Goal: Task Accomplishment & Management: Use online tool/utility

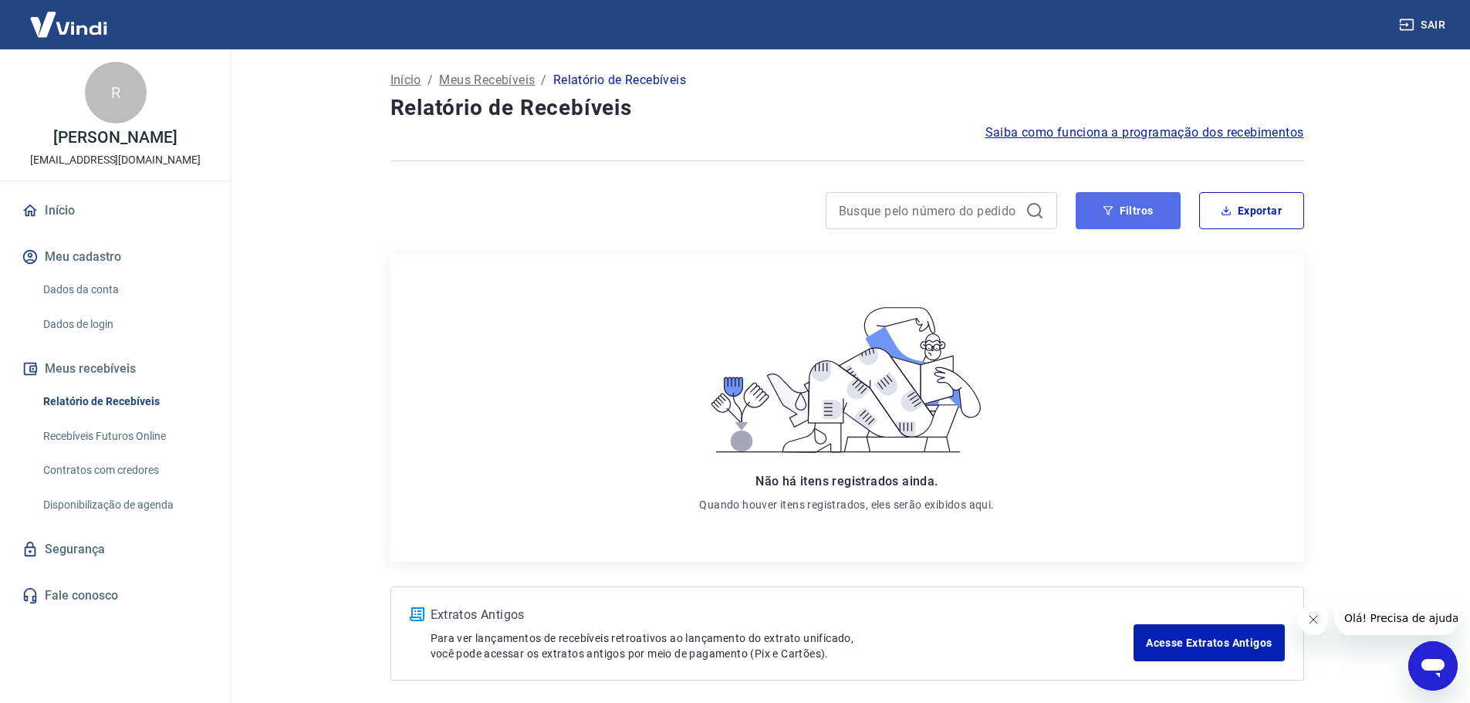
click at [1112, 208] on icon "button" at bounding box center [1108, 210] width 10 height 9
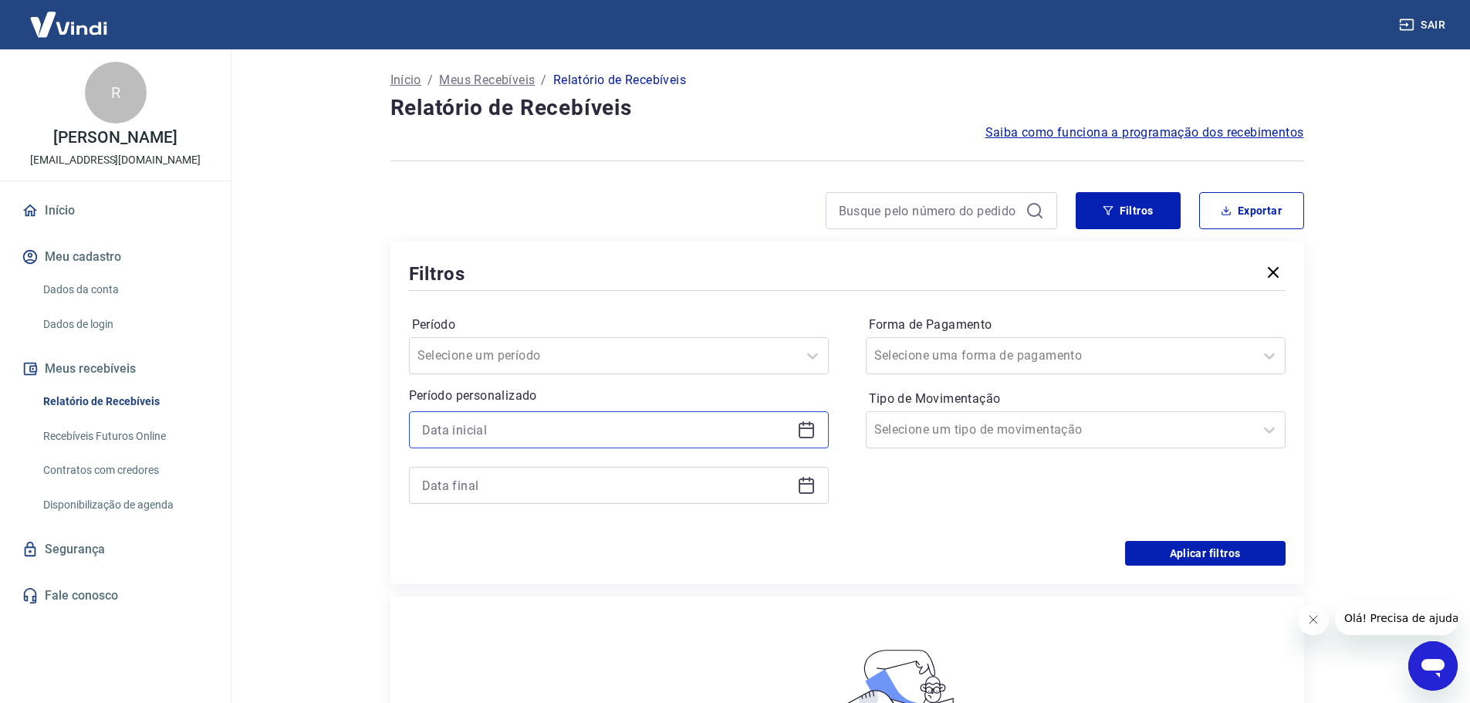
click at [544, 436] on input at bounding box center [606, 429] width 369 height 23
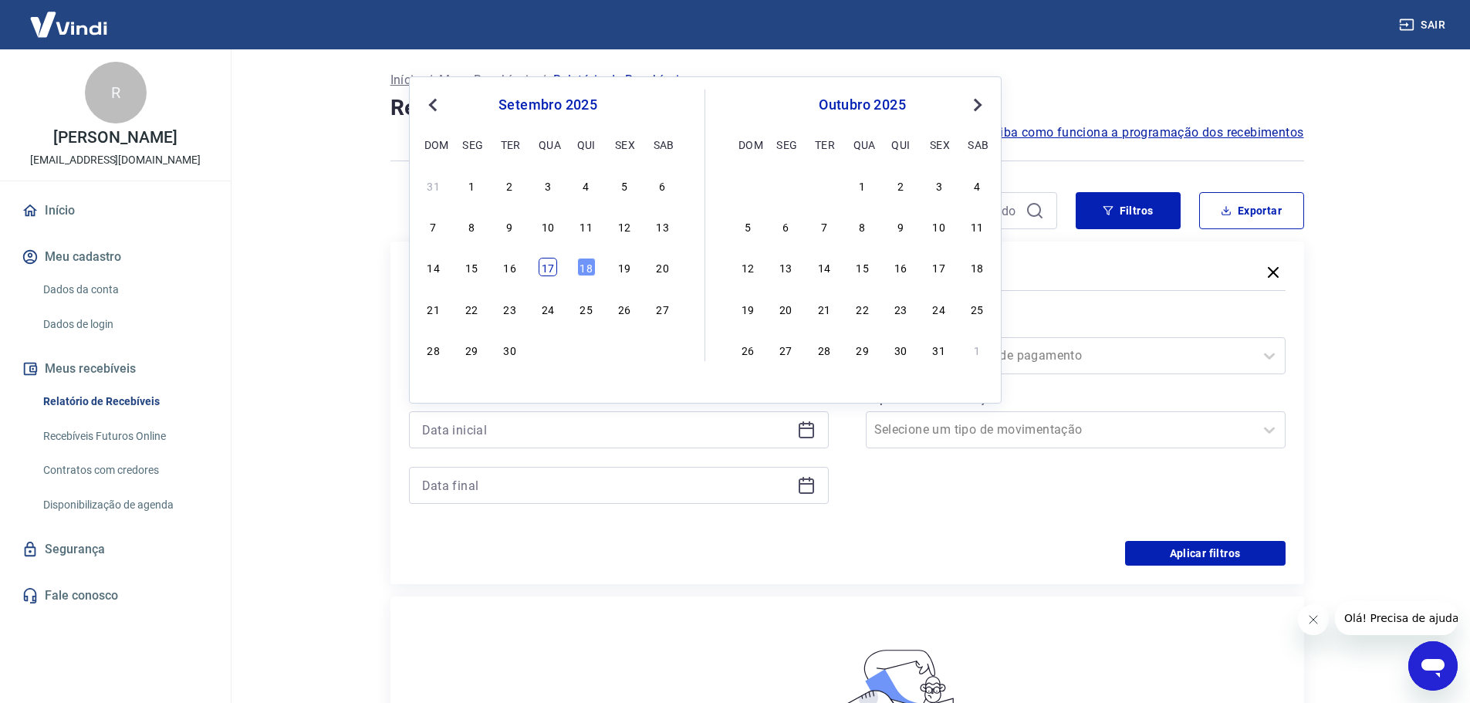
click at [550, 266] on div "17" at bounding box center [548, 267] width 19 height 19
type input "[DATE]"
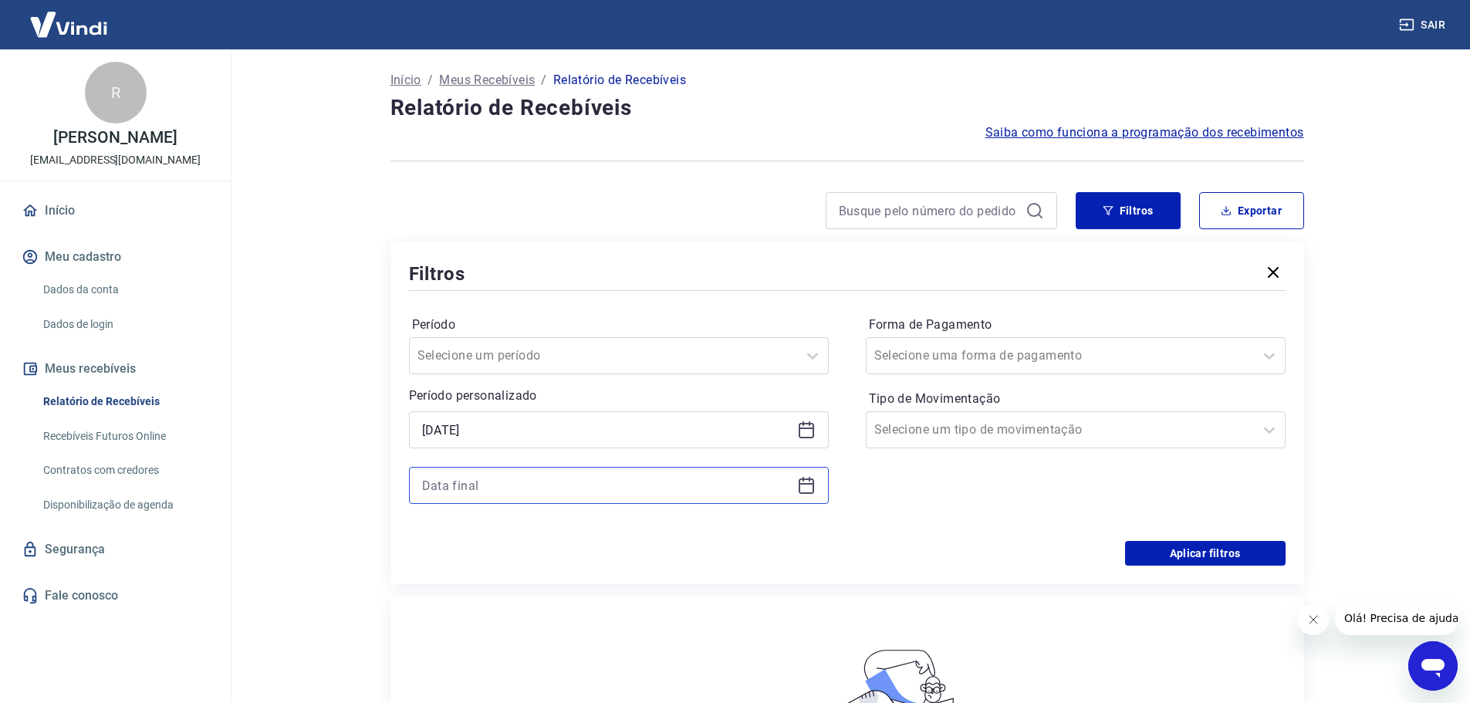
click at [494, 480] on input at bounding box center [606, 485] width 369 height 23
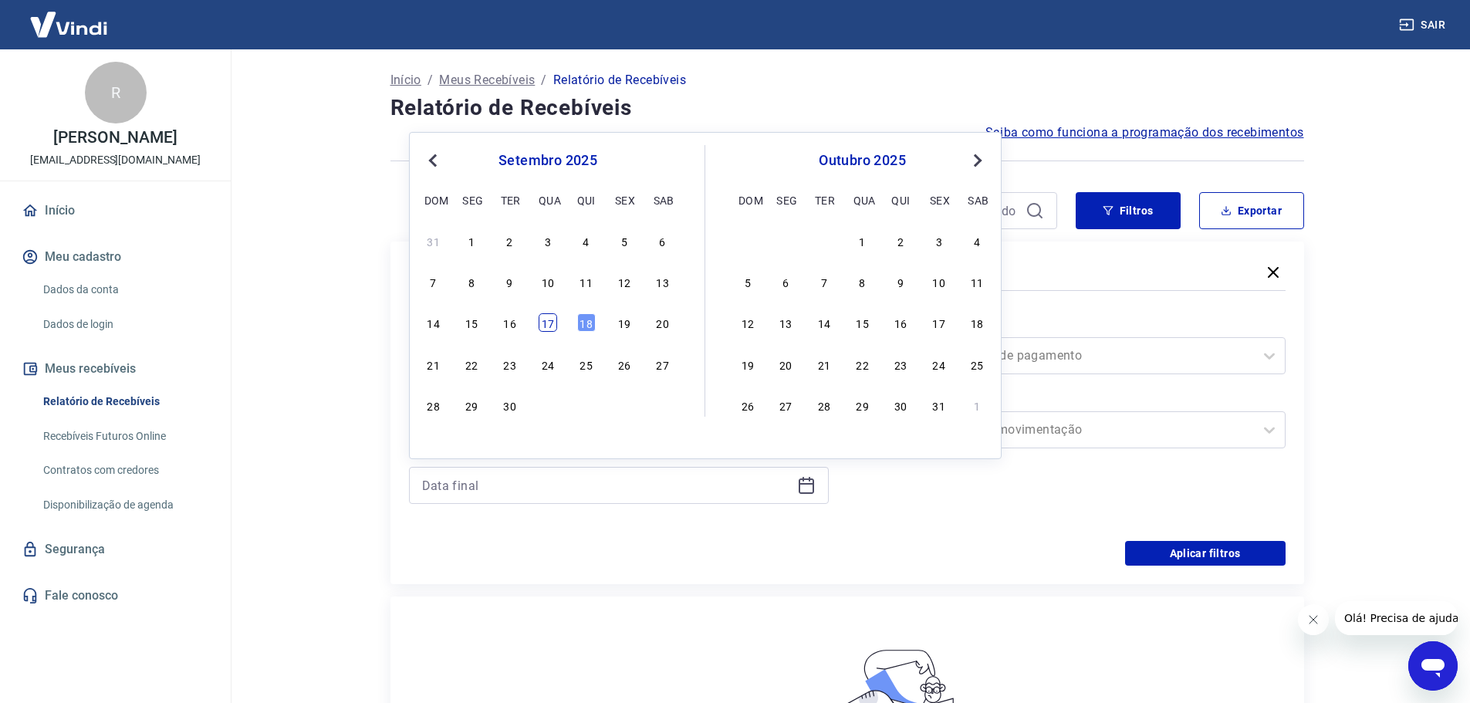
click at [553, 323] on div "17" at bounding box center [548, 322] width 19 height 19
type input "17/09/2025"
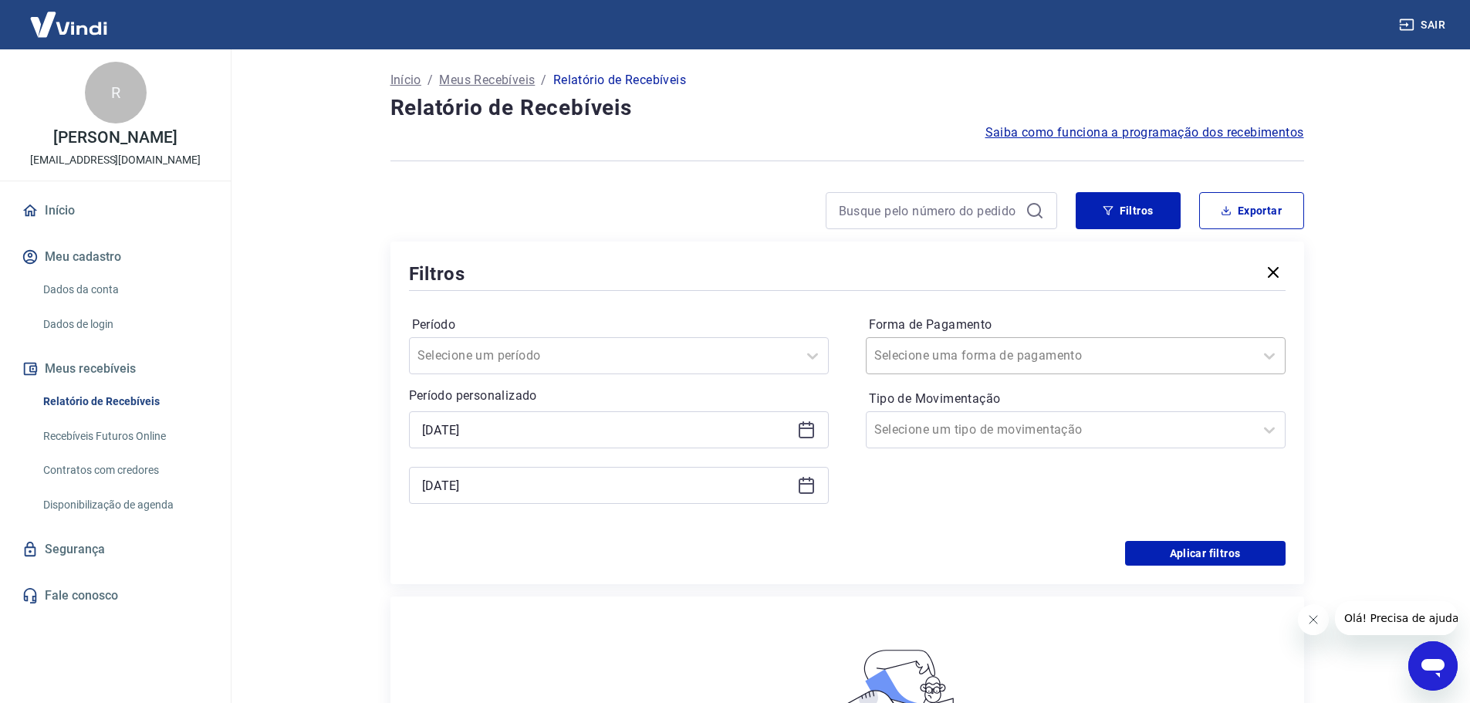
click at [943, 360] on input "Forma de Pagamento" at bounding box center [953, 356] width 156 height 19
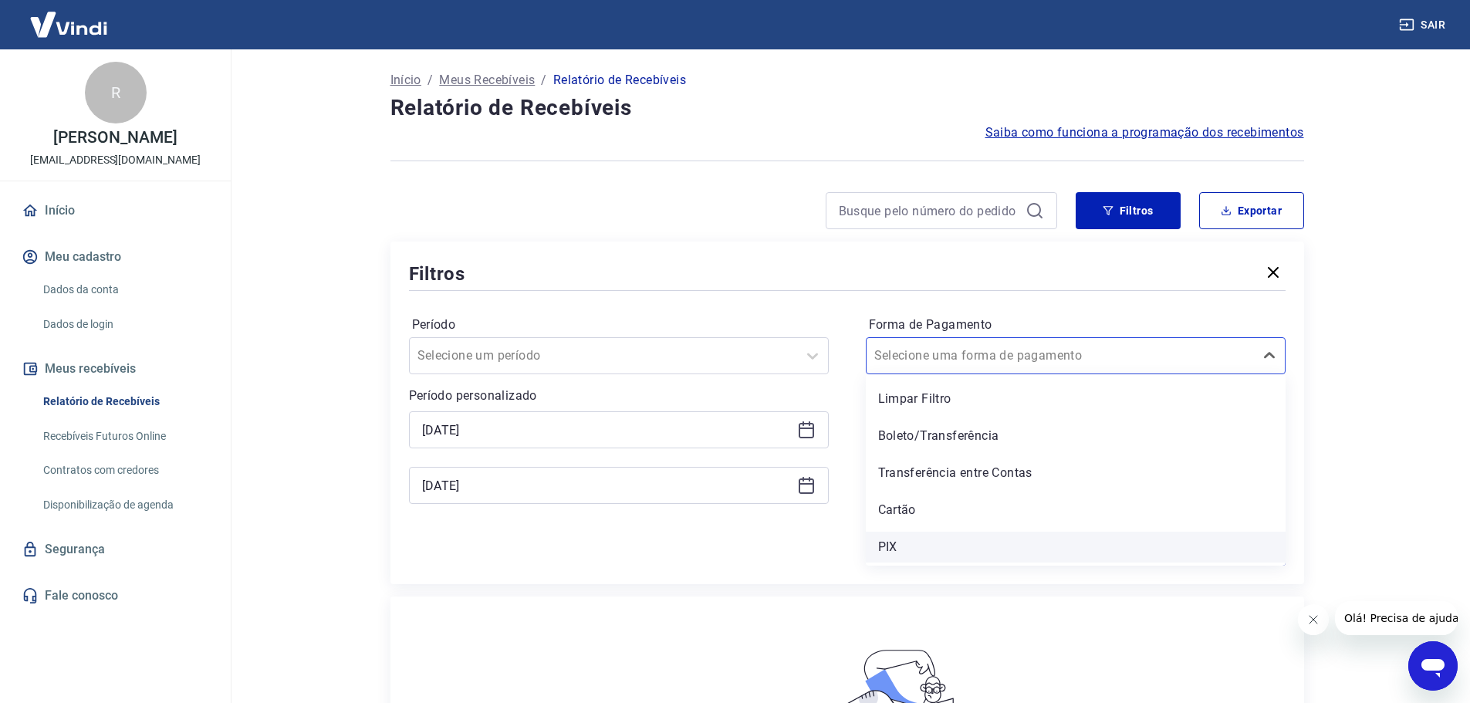
click at [901, 544] on div "PIX" at bounding box center [1076, 547] width 420 height 31
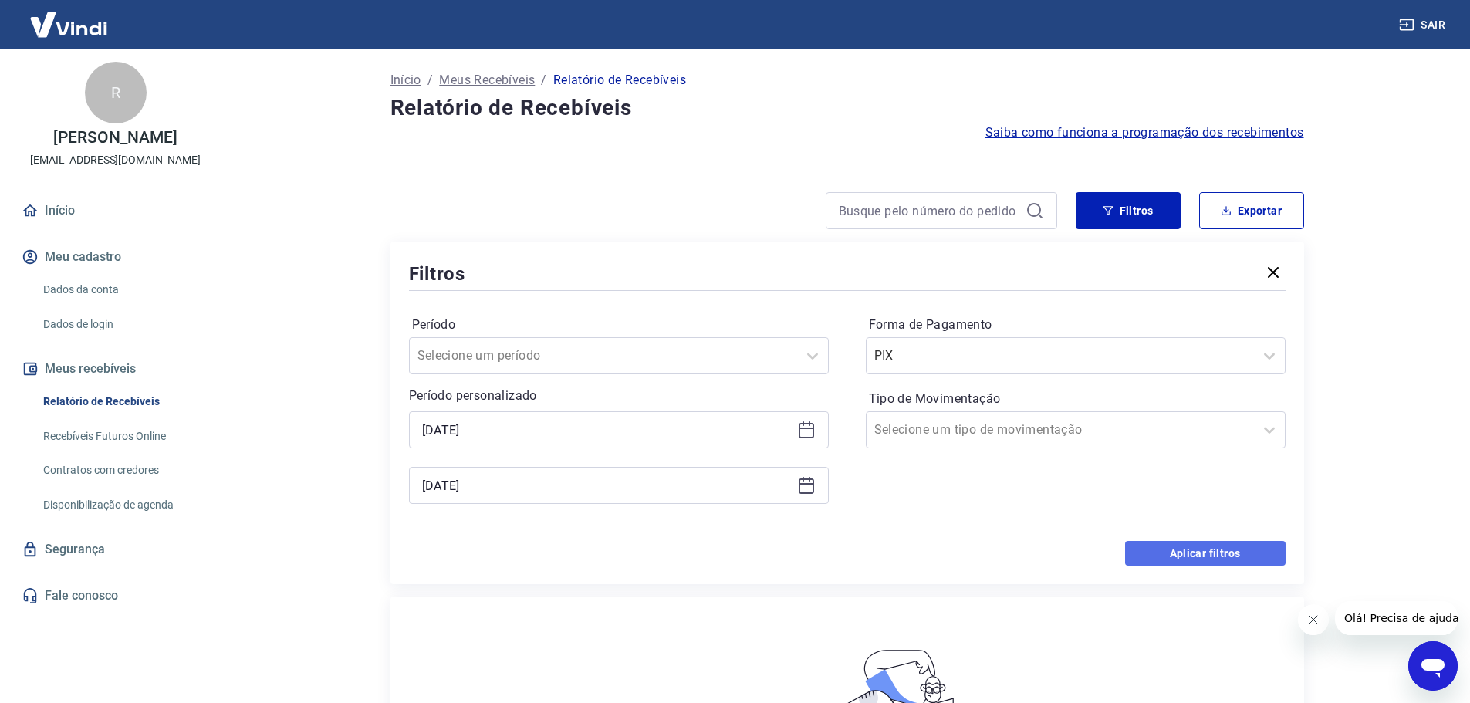
click at [1219, 553] on button "Aplicar filtros" at bounding box center [1205, 553] width 161 height 25
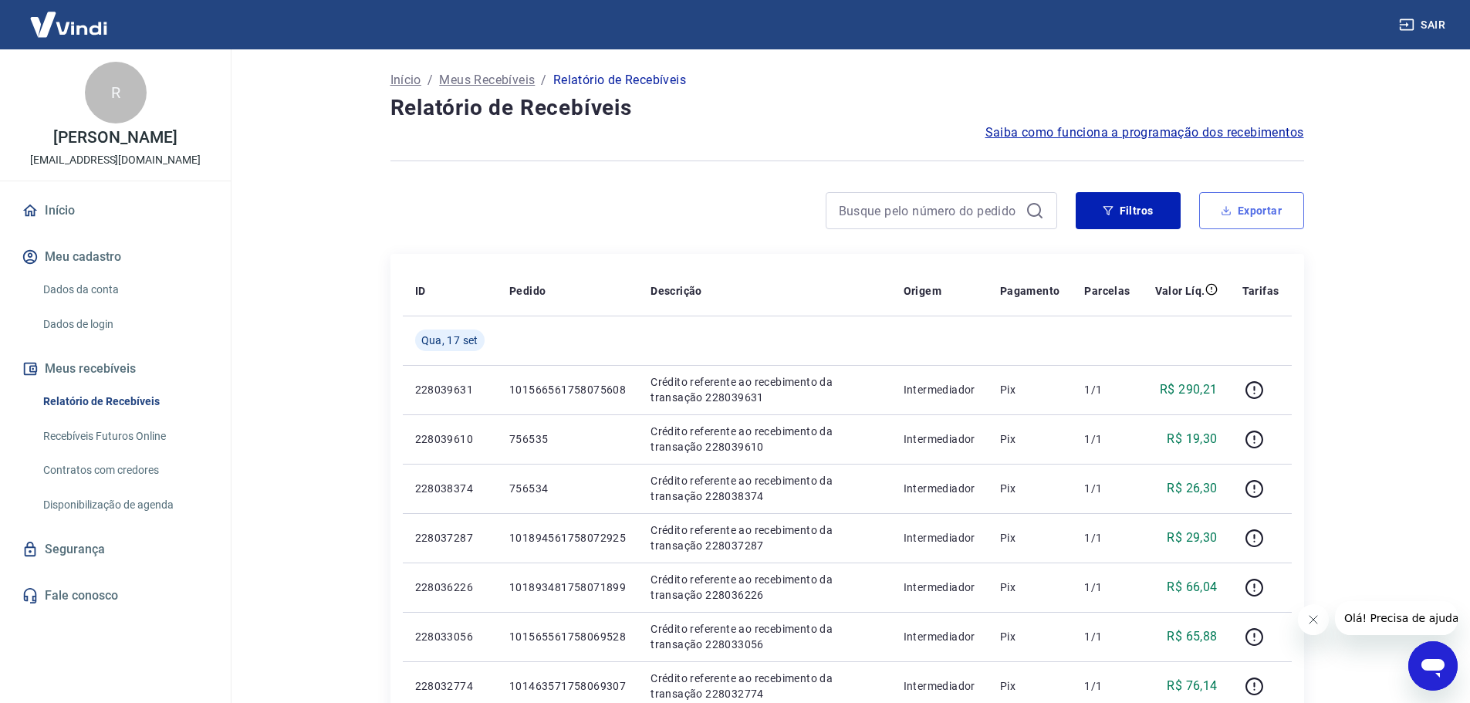
click at [1249, 215] on button "Exportar" at bounding box center [1252, 210] width 105 height 37
type input "17/09/2025"
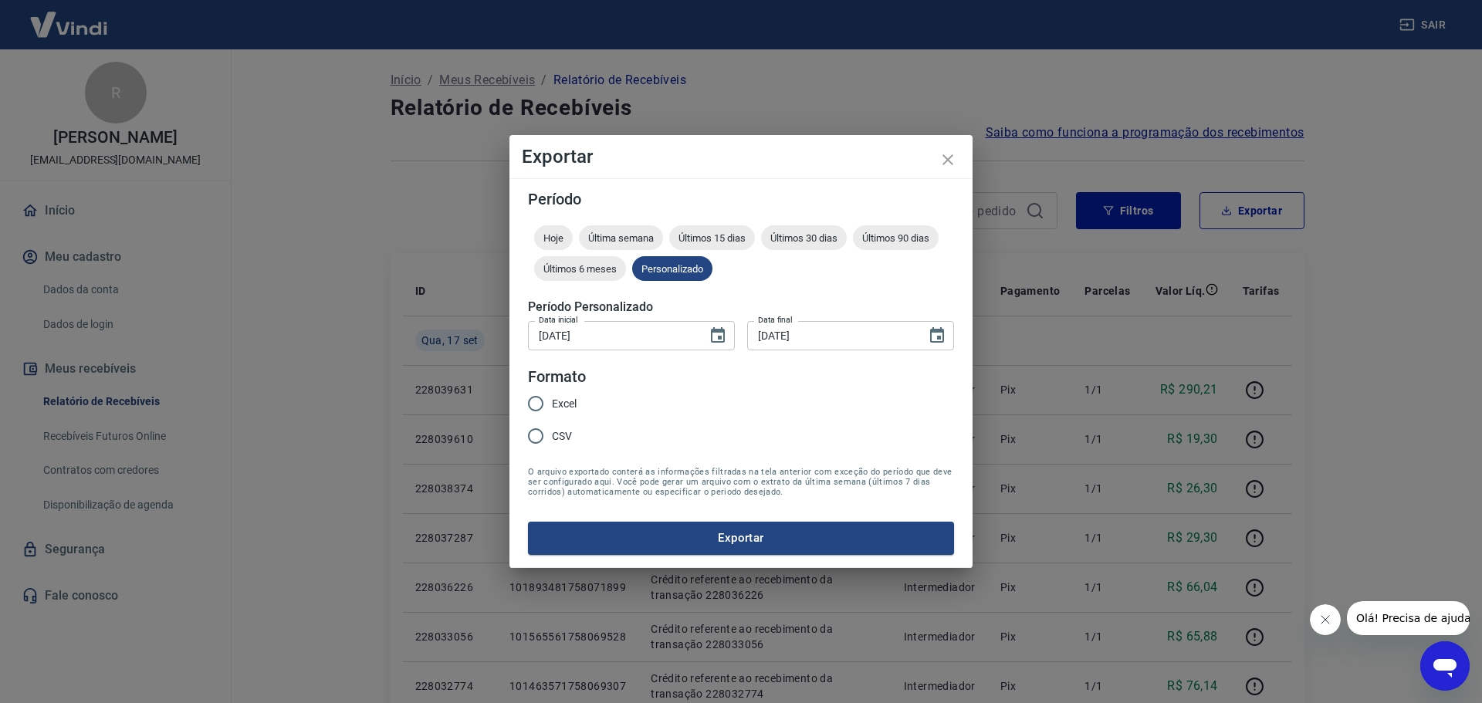
click at [531, 404] on input "Excel" at bounding box center [535, 403] width 32 height 32
radio input "true"
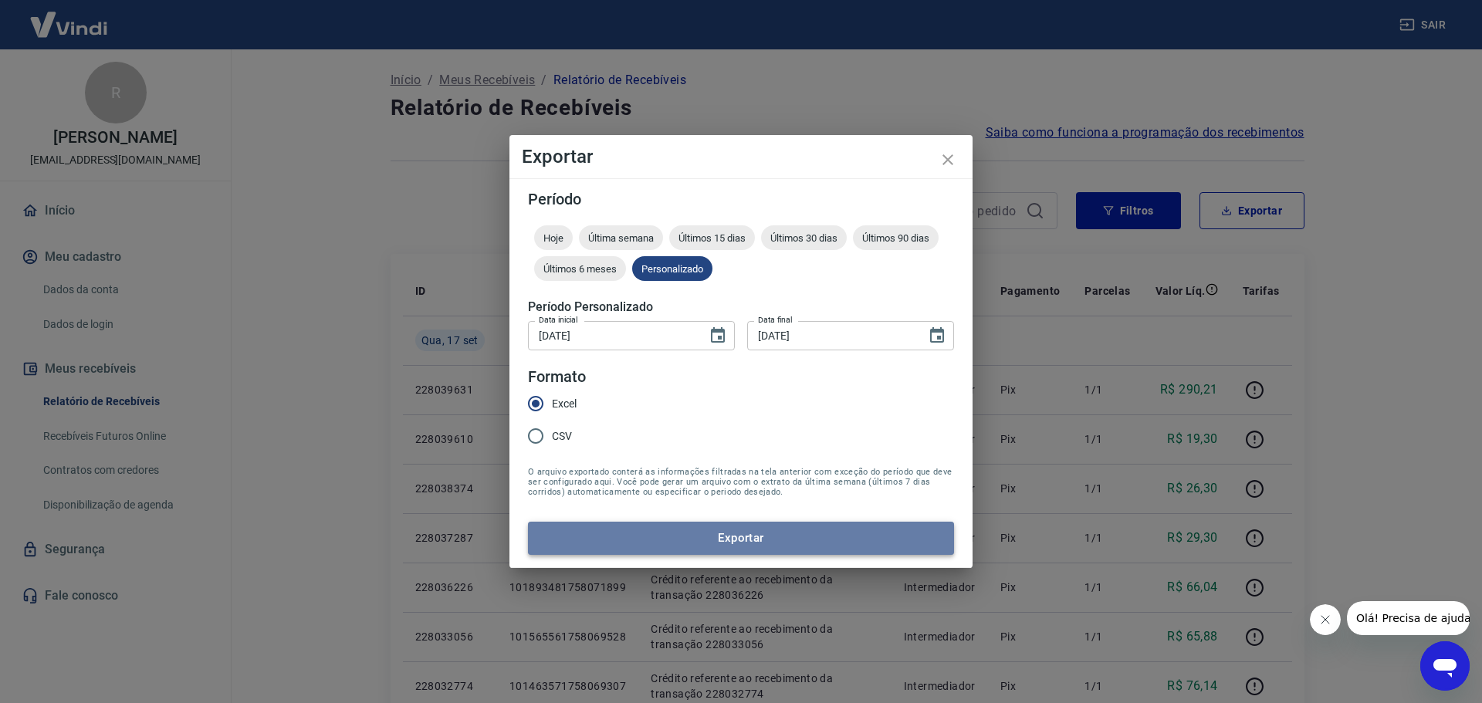
click at [719, 530] on button "Exportar" at bounding box center [741, 538] width 426 height 32
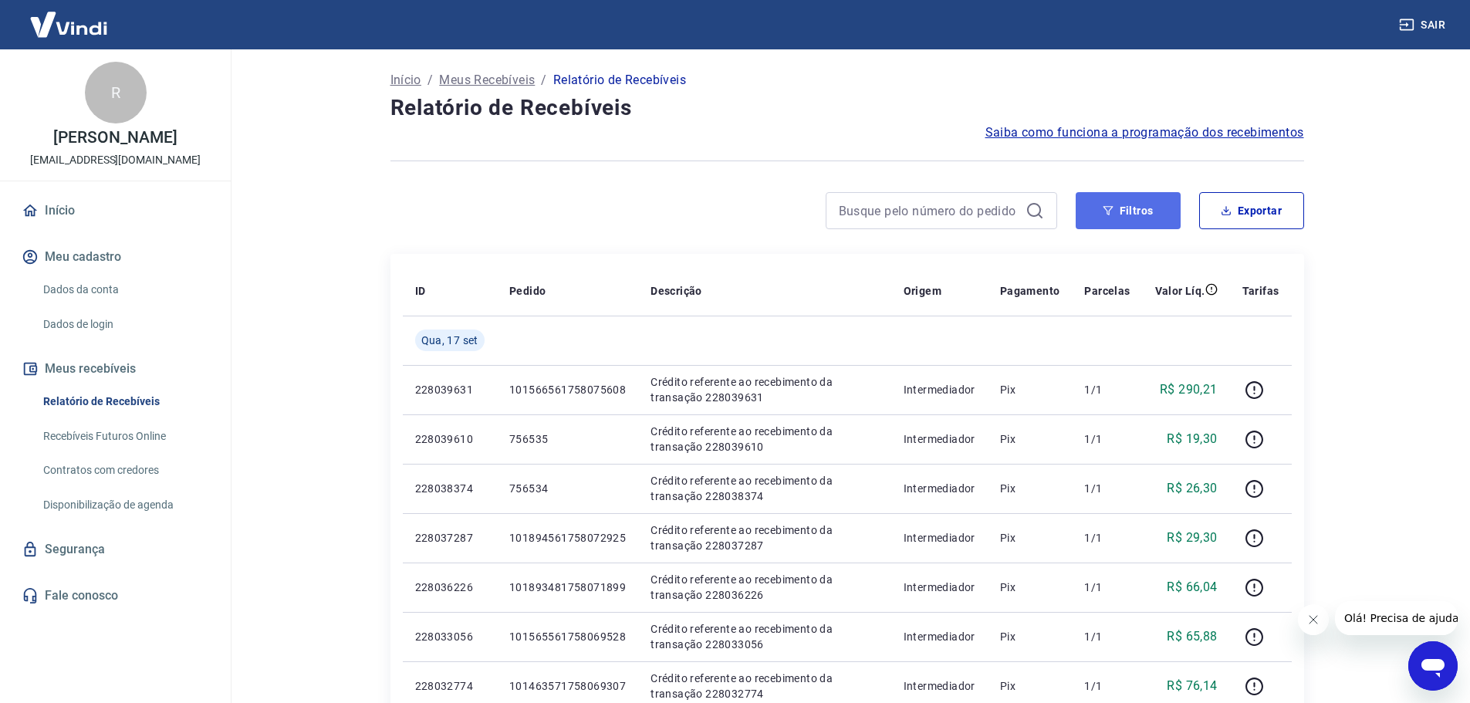
drag, startPoint x: 1132, startPoint y: 212, endPoint x: 1105, endPoint y: 225, distance: 29.7
click at [1132, 212] on button "Filtros" at bounding box center [1128, 210] width 105 height 37
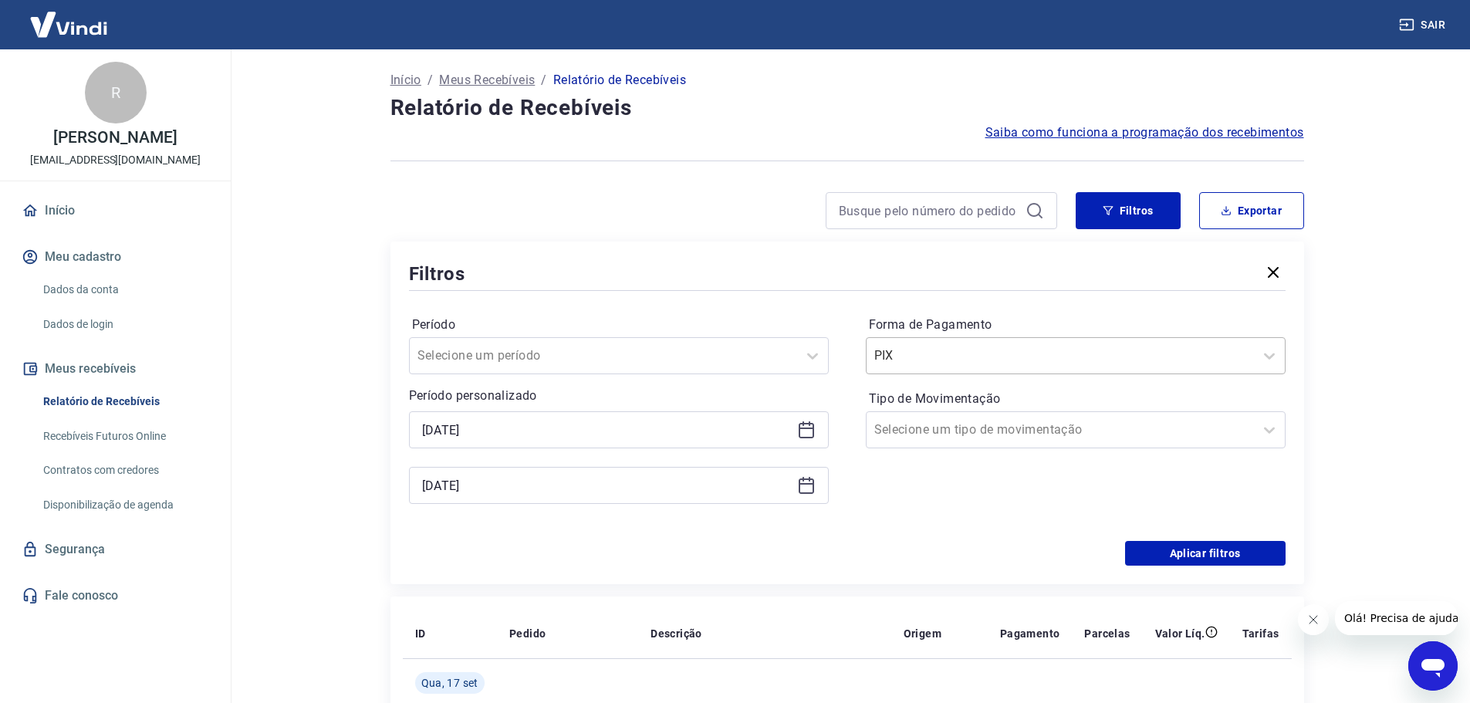
click at [916, 354] on input "Forma de Pagamento" at bounding box center [953, 356] width 156 height 19
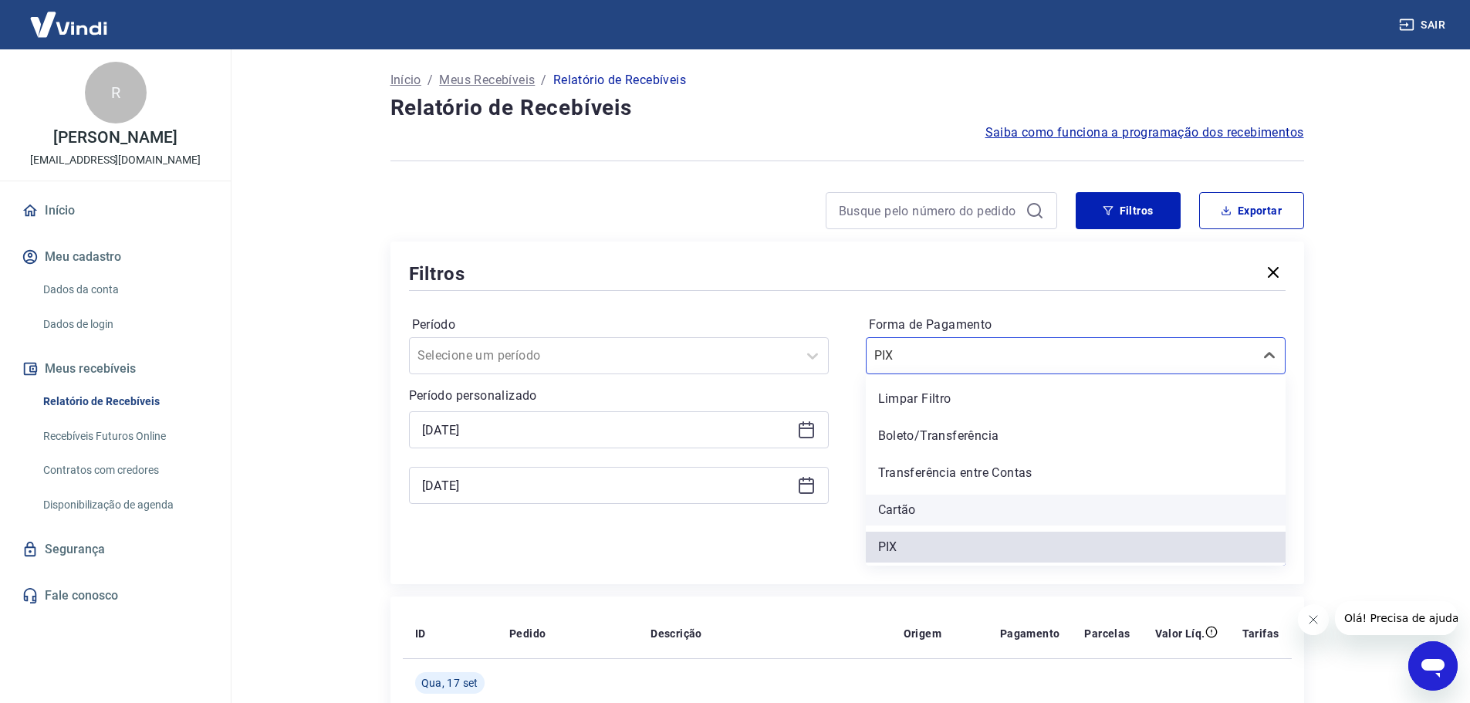
click at [892, 510] on div "Cartão" at bounding box center [1076, 510] width 420 height 31
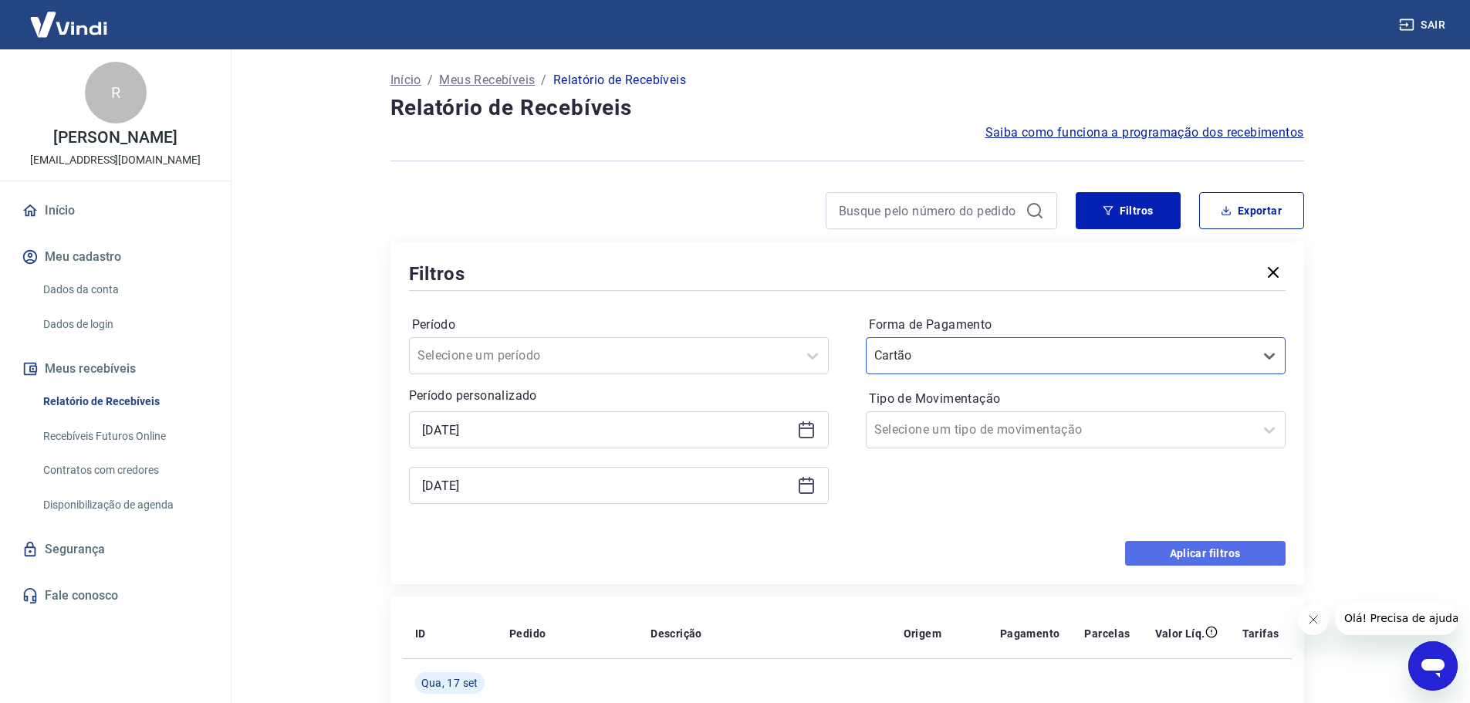
click at [1213, 553] on button "Aplicar filtros" at bounding box center [1205, 553] width 161 height 25
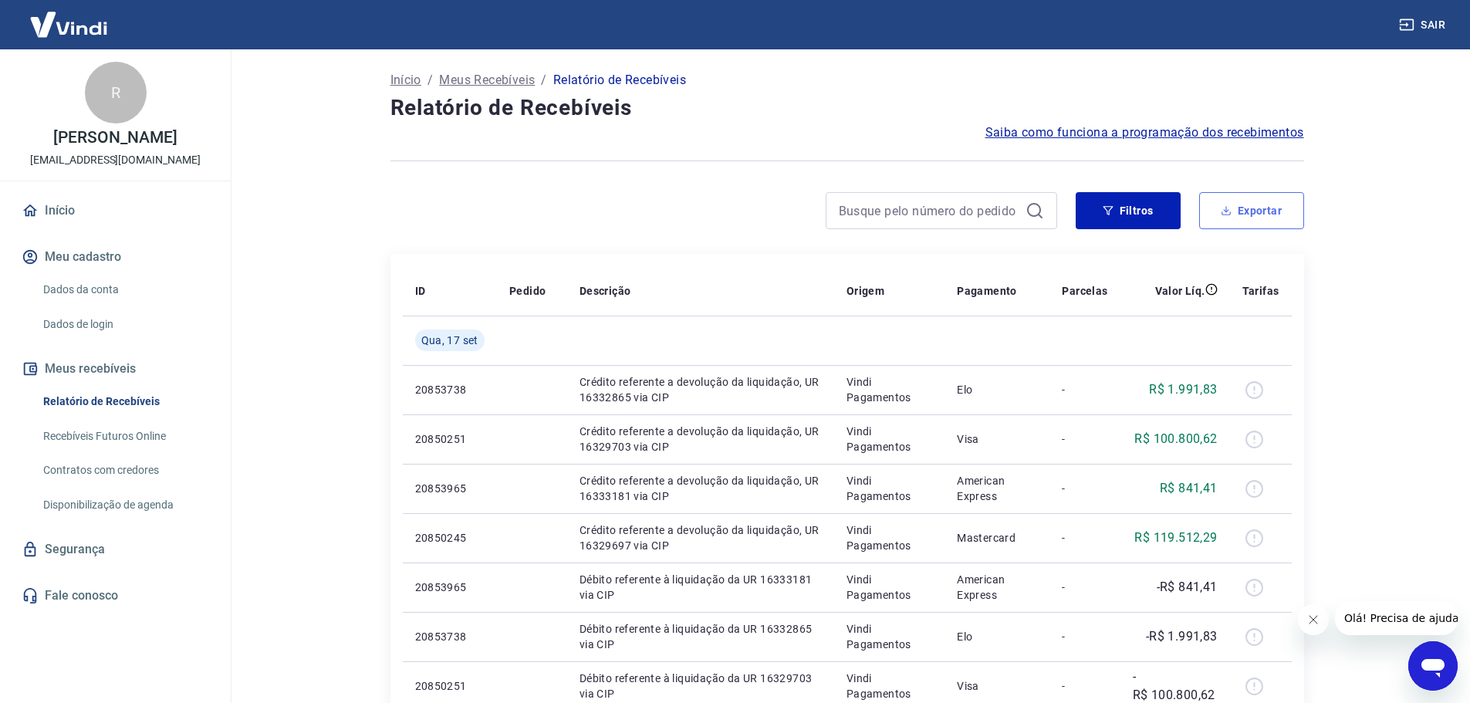
click at [1261, 215] on button "Exportar" at bounding box center [1252, 210] width 105 height 37
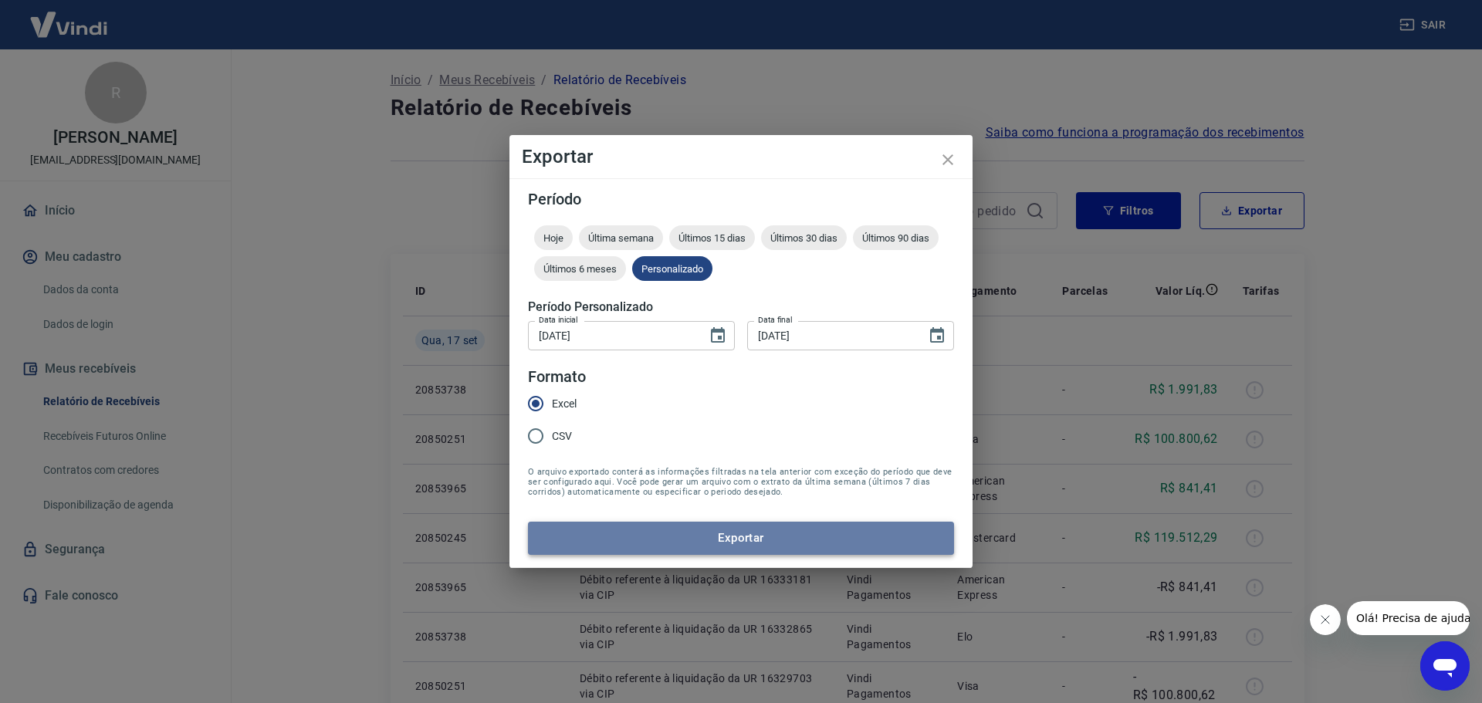
click at [710, 530] on button "Exportar" at bounding box center [741, 538] width 426 height 32
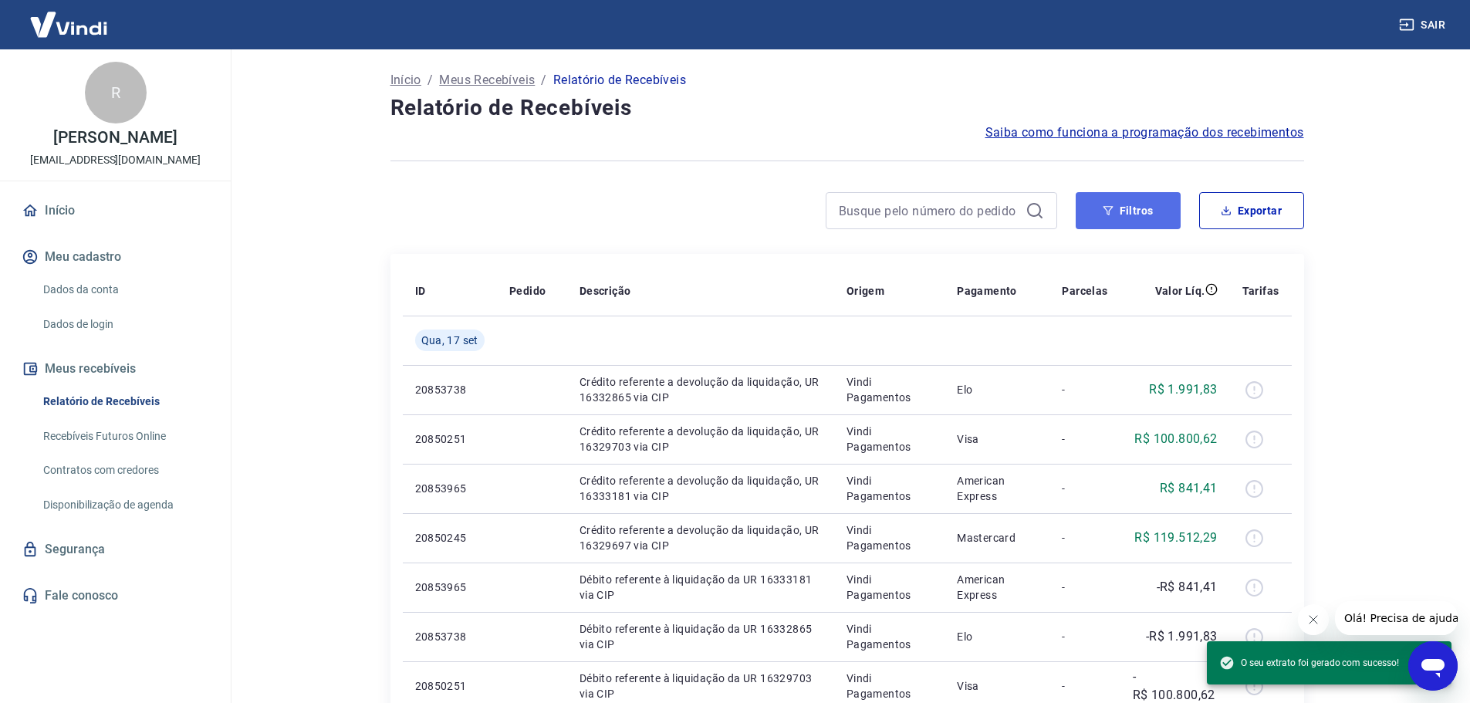
click at [1129, 211] on button "Filtros" at bounding box center [1128, 210] width 105 height 37
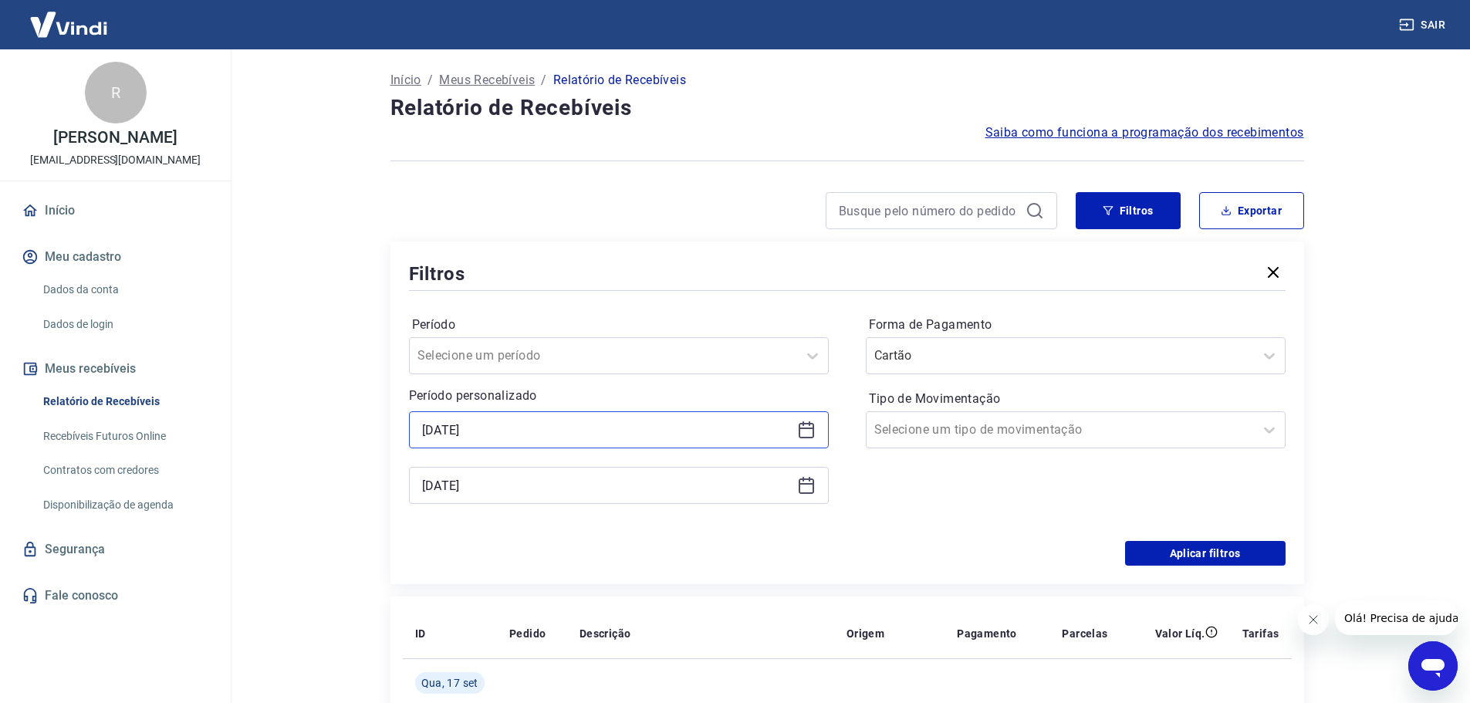
click at [623, 433] on input "17/09/2025" at bounding box center [606, 429] width 369 height 23
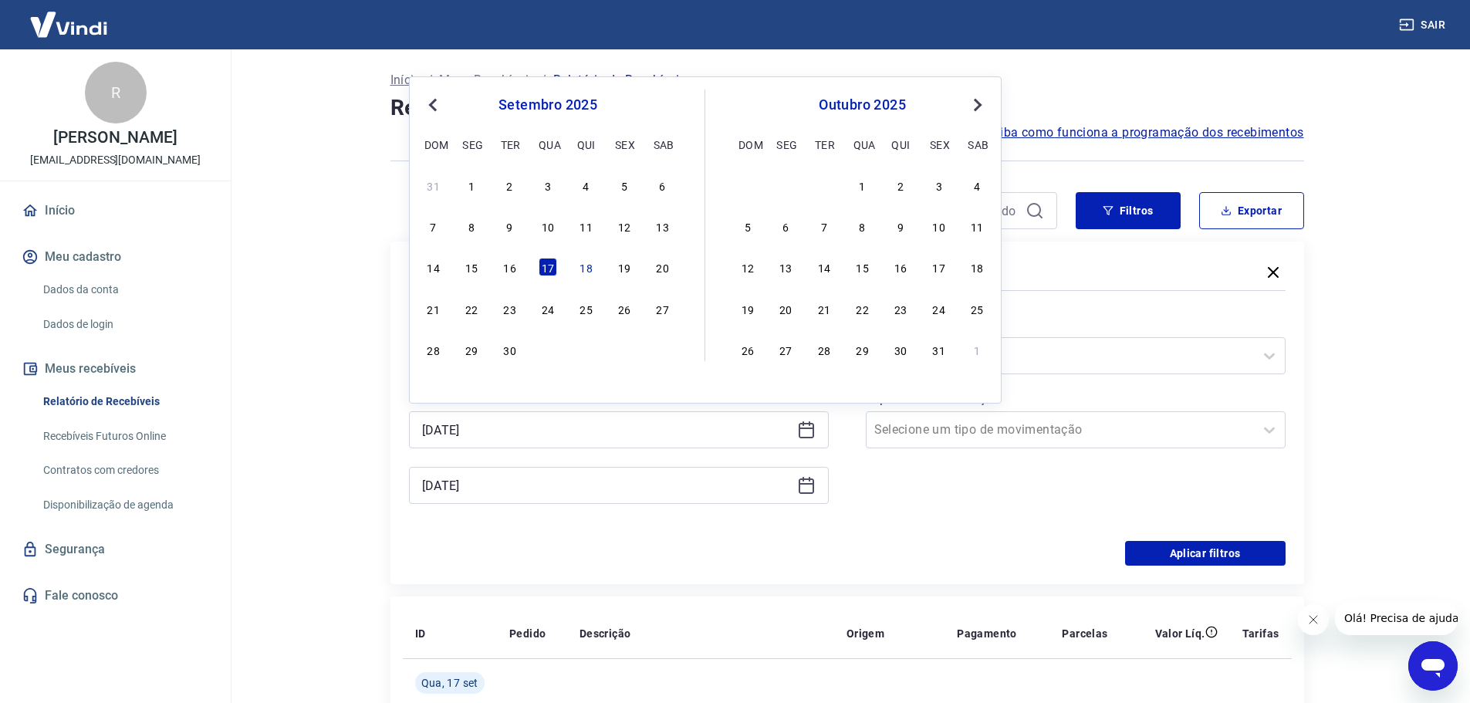
click at [469, 179] on div "1" at bounding box center [471, 185] width 19 height 19
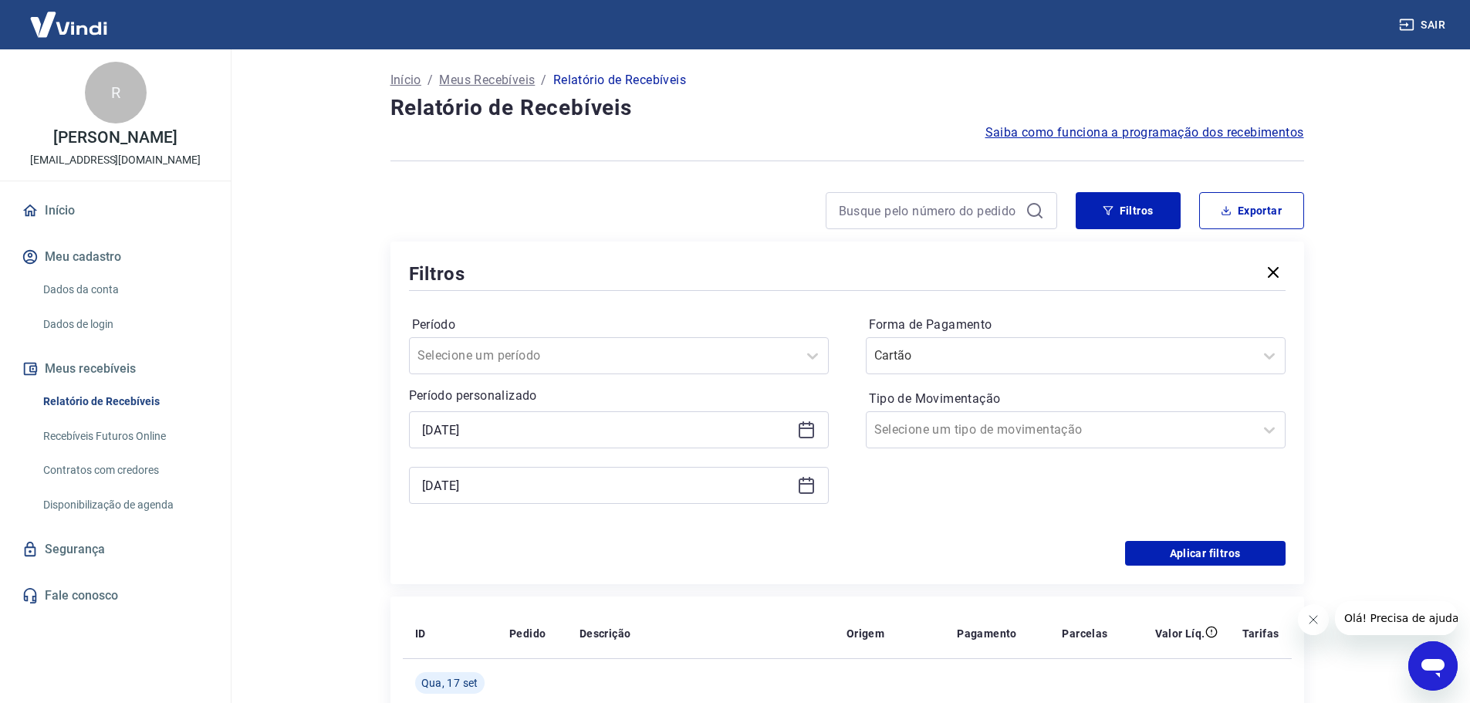
type input "01/09/2025"
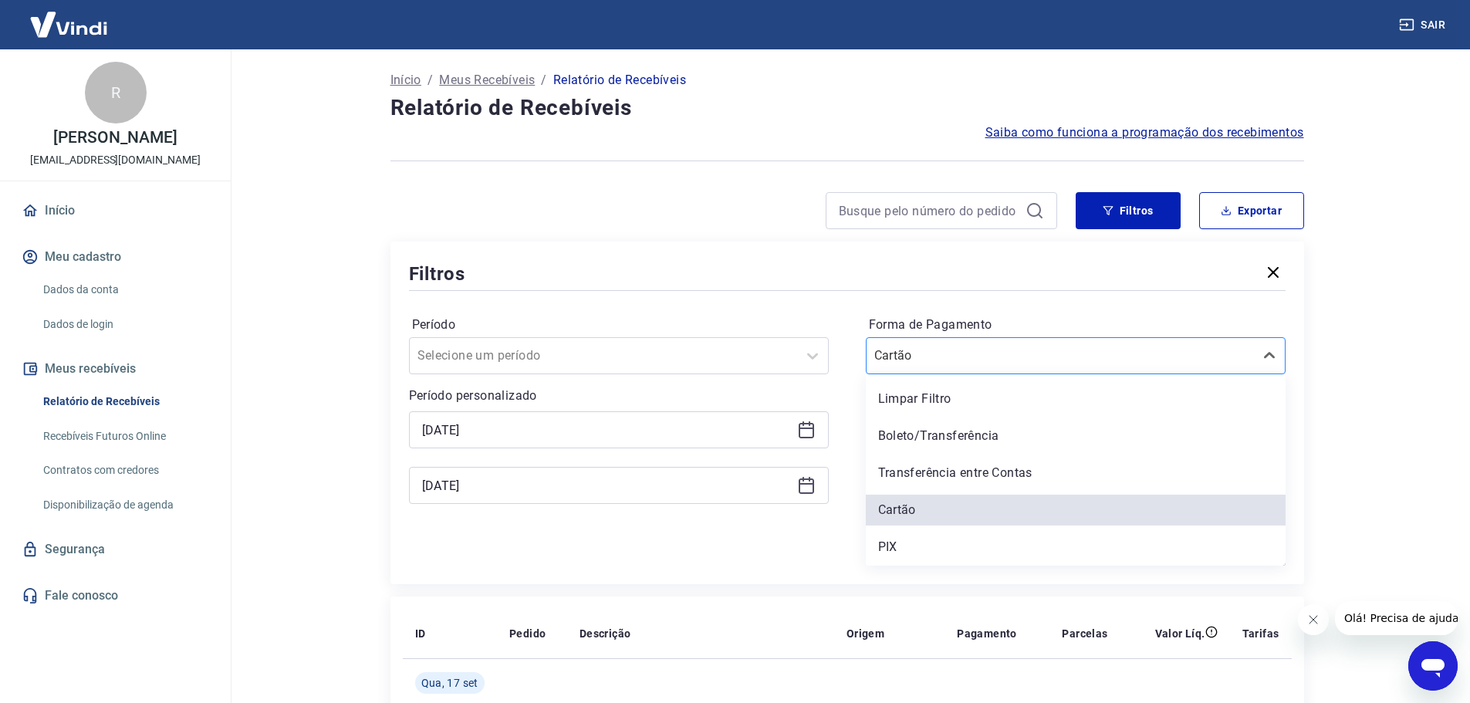
click at [1031, 346] on div at bounding box center [1061, 356] width 372 height 22
click at [922, 551] on div "PIX" at bounding box center [1076, 547] width 420 height 31
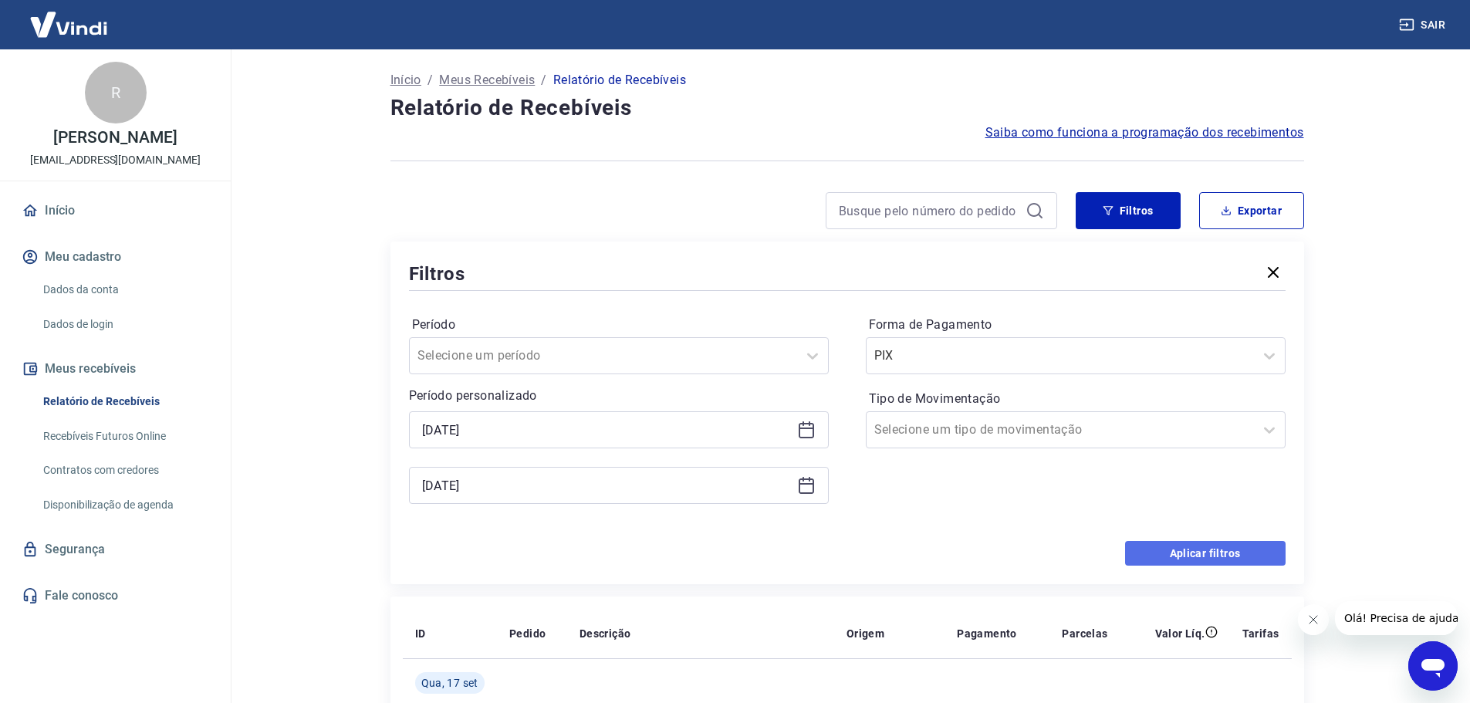
click at [1213, 552] on button "Aplicar filtros" at bounding box center [1205, 553] width 161 height 25
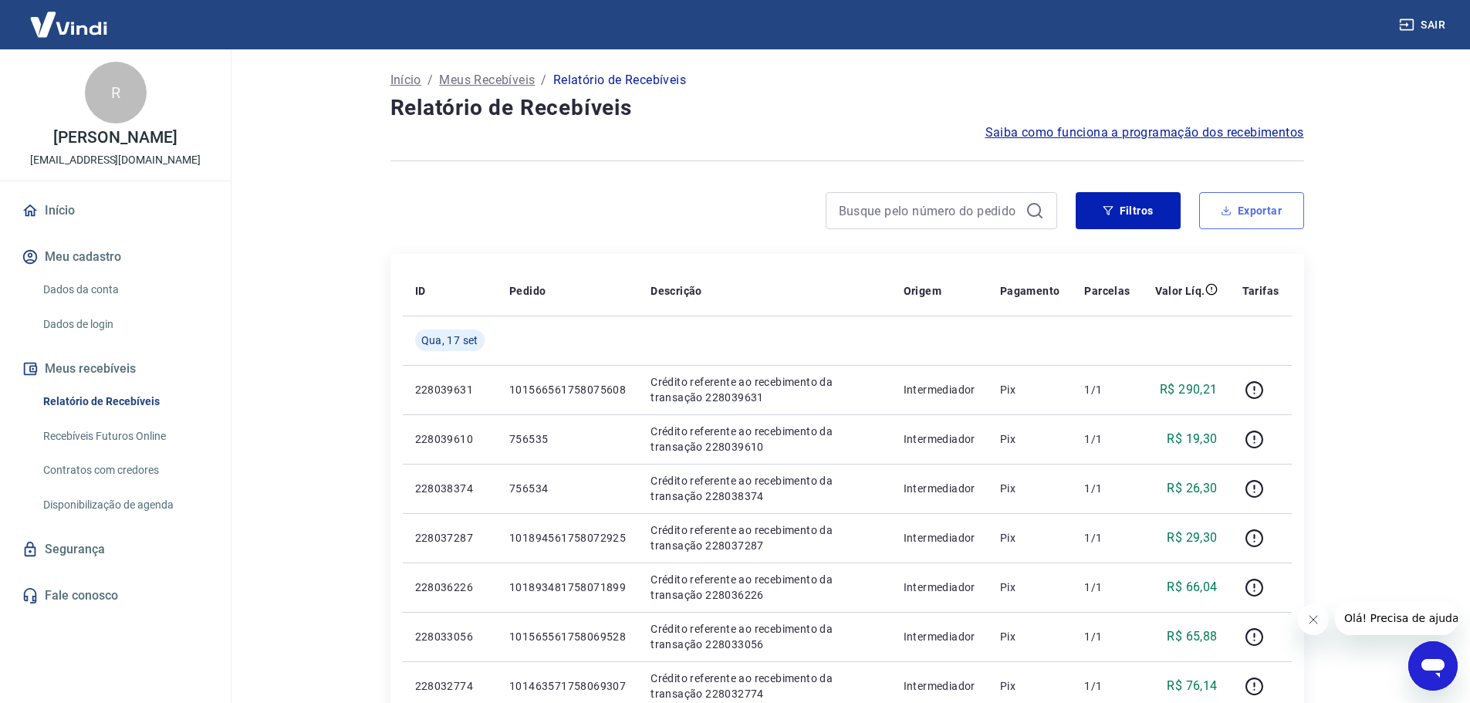
click at [1281, 210] on button "Exportar" at bounding box center [1252, 210] width 105 height 37
type input "01/09/2025"
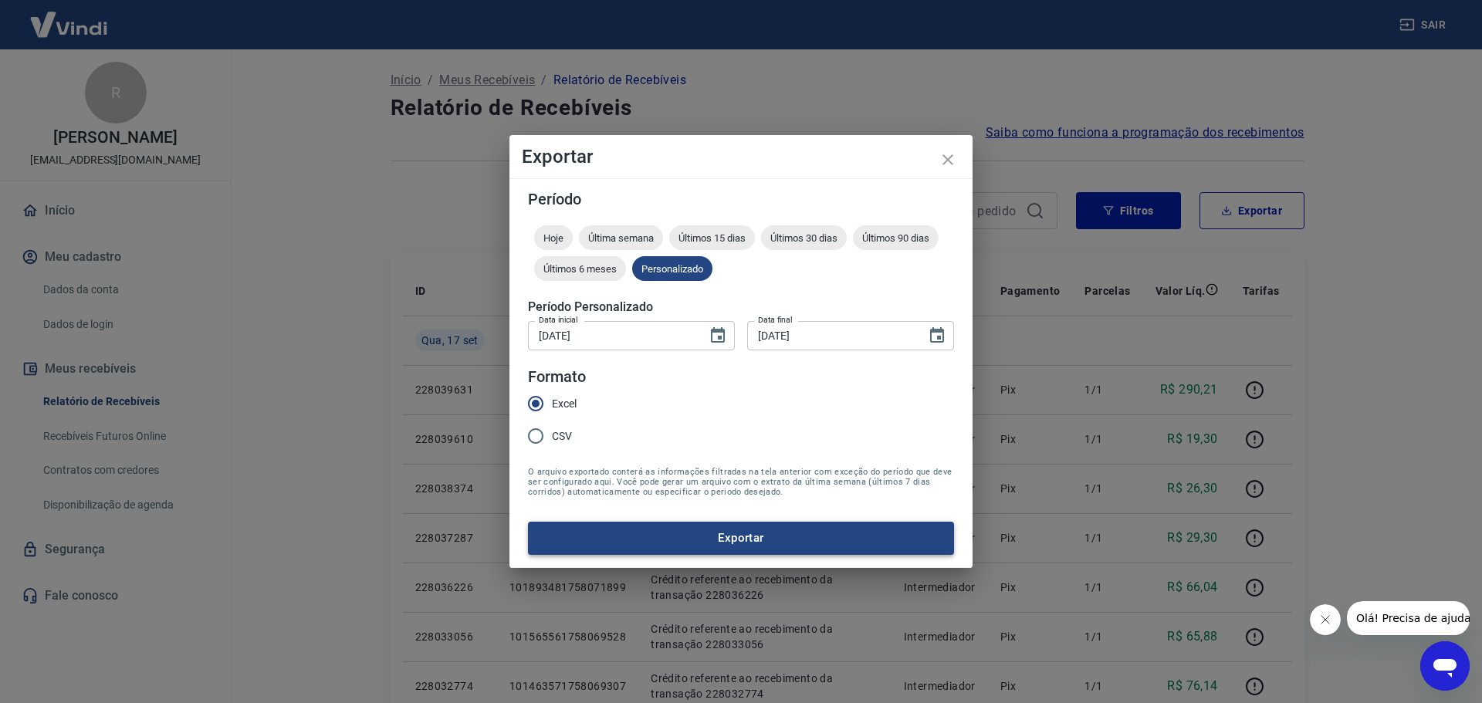
click at [759, 540] on button "Exportar" at bounding box center [741, 538] width 426 height 32
click at [948, 157] on icon "close" at bounding box center [948, 160] width 19 height 19
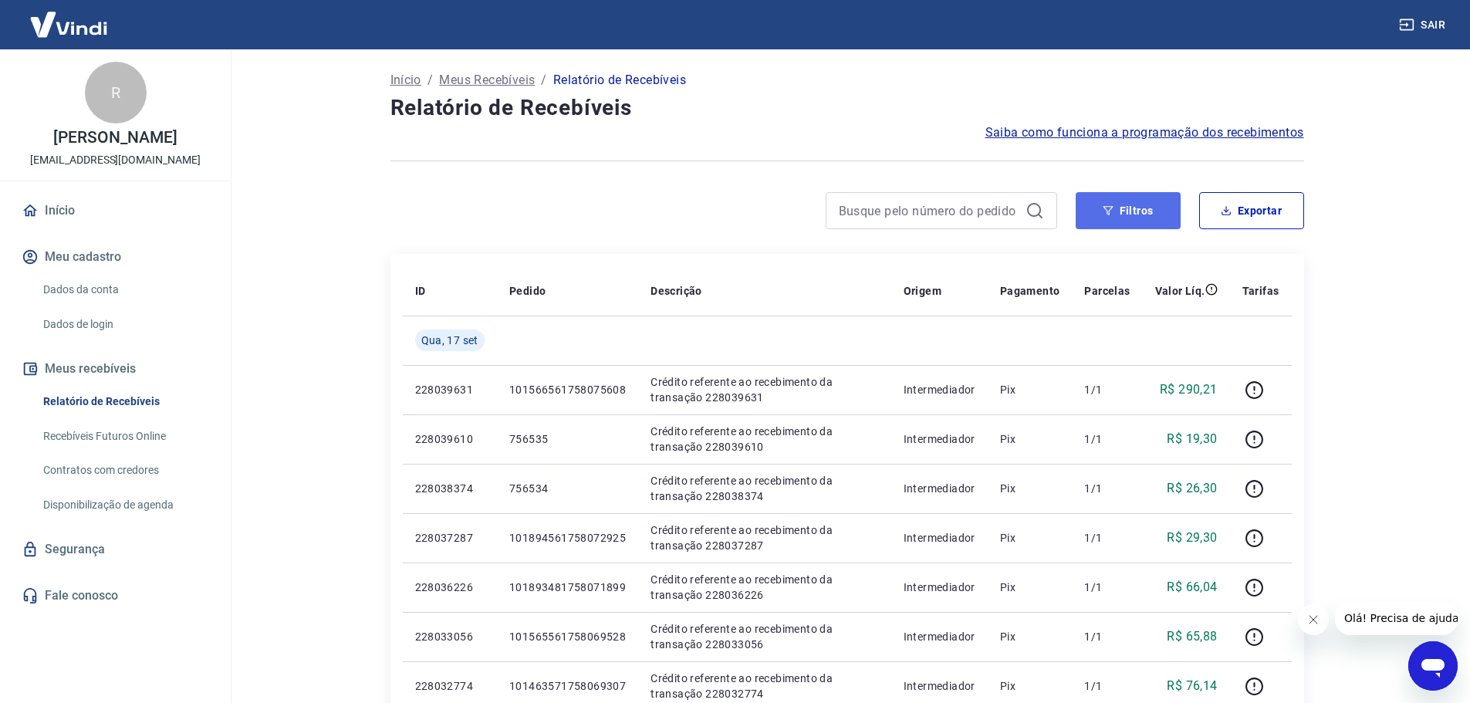
click at [1159, 211] on button "Filtros" at bounding box center [1128, 210] width 105 height 37
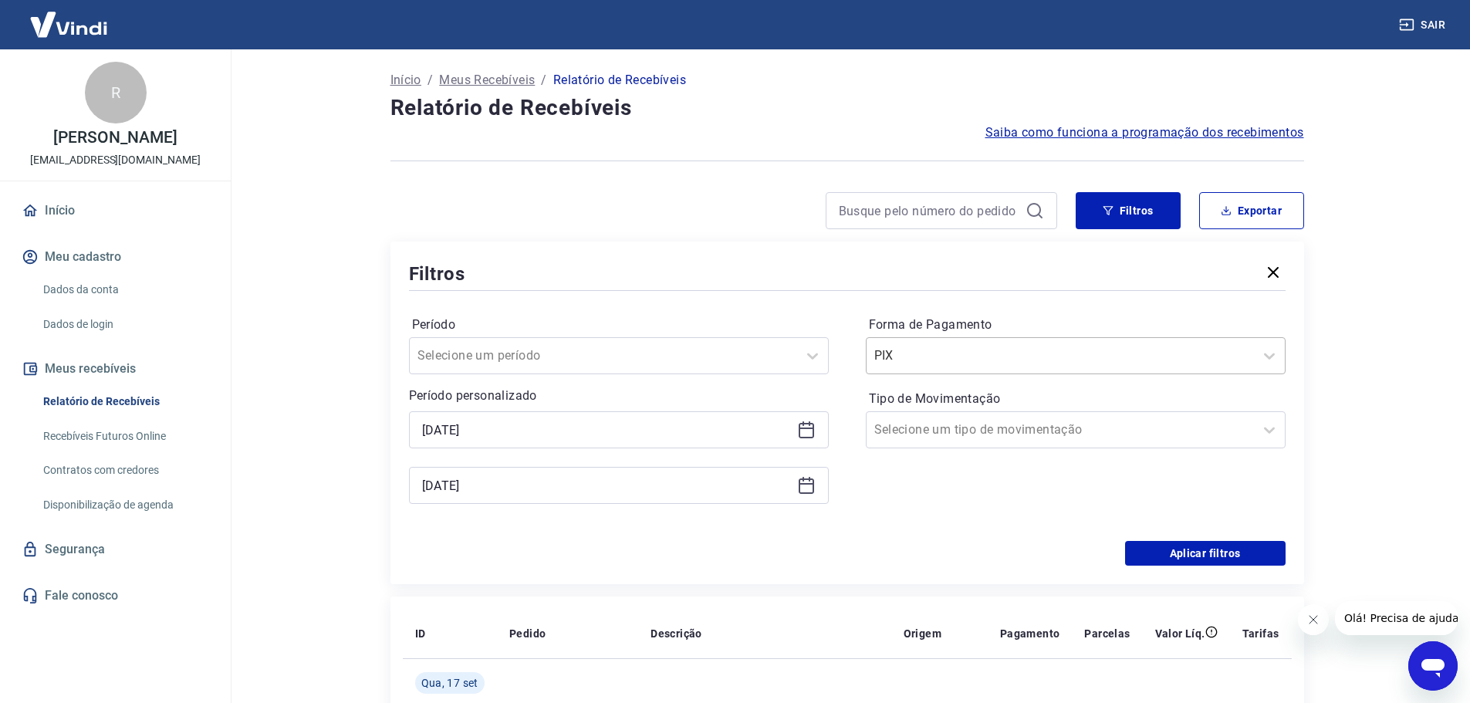
click at [917, 367] on div "PIX" at bounding box center [1060, 356] width 387 height 28
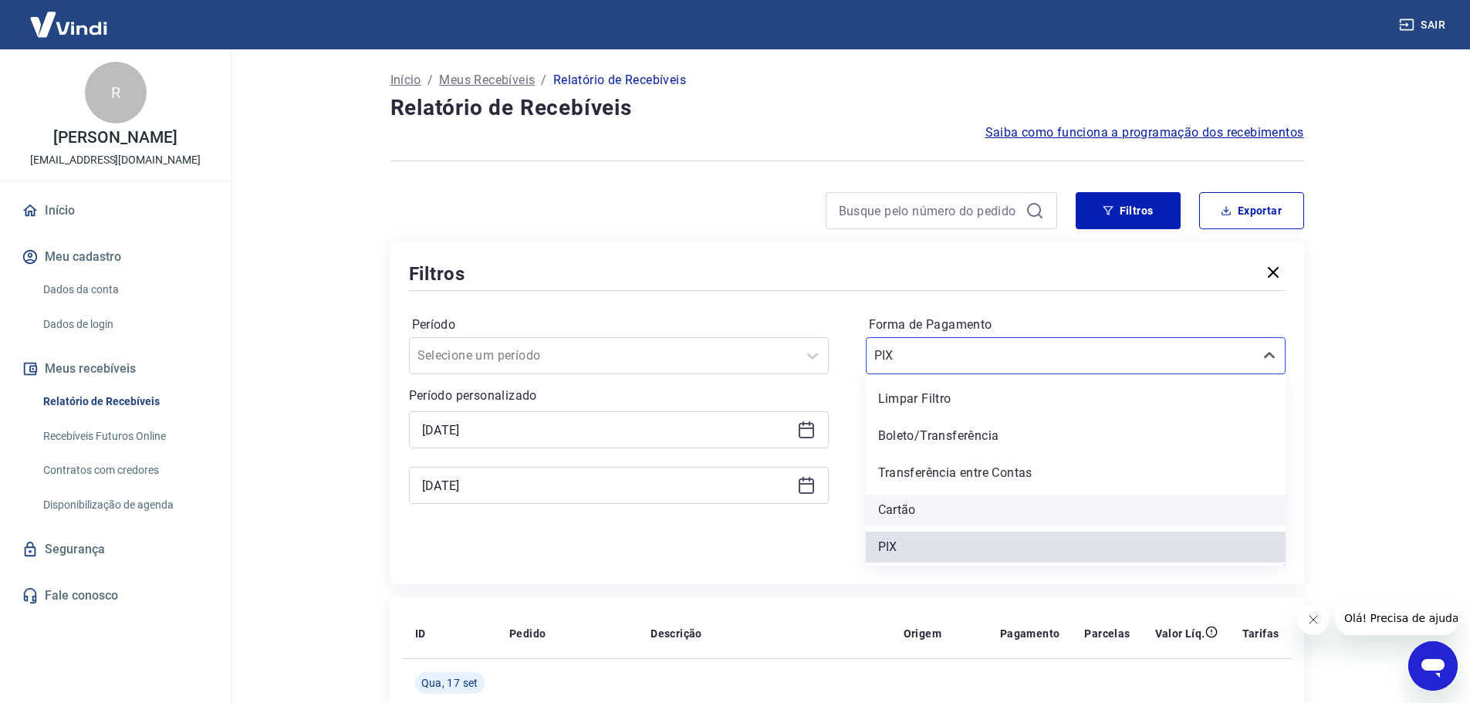
click at [904, 506] on div "Cartão" at bounding box center [1076, 510] width 420 height 31
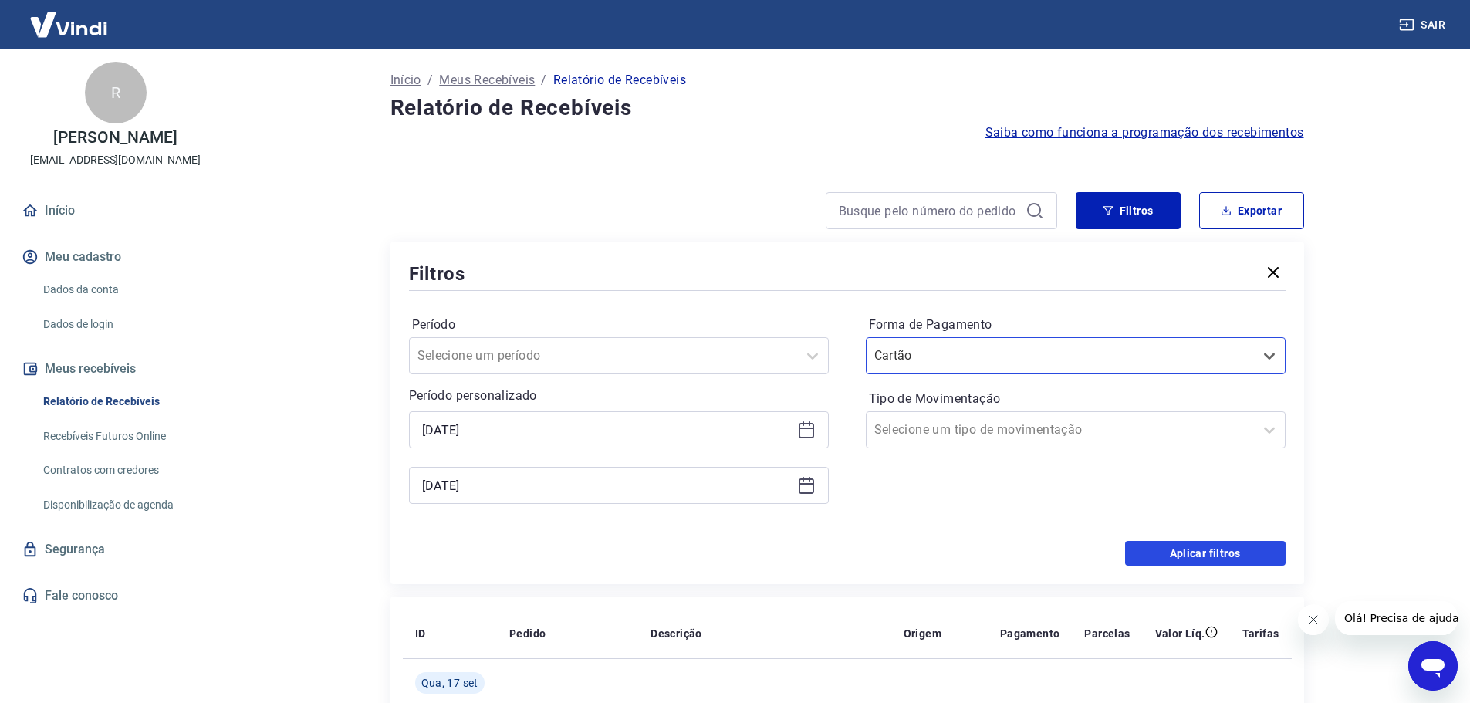
click at [1191, 550] on button "Aplicar filtros" at bounding box center [1205, 553] width 161 height 25
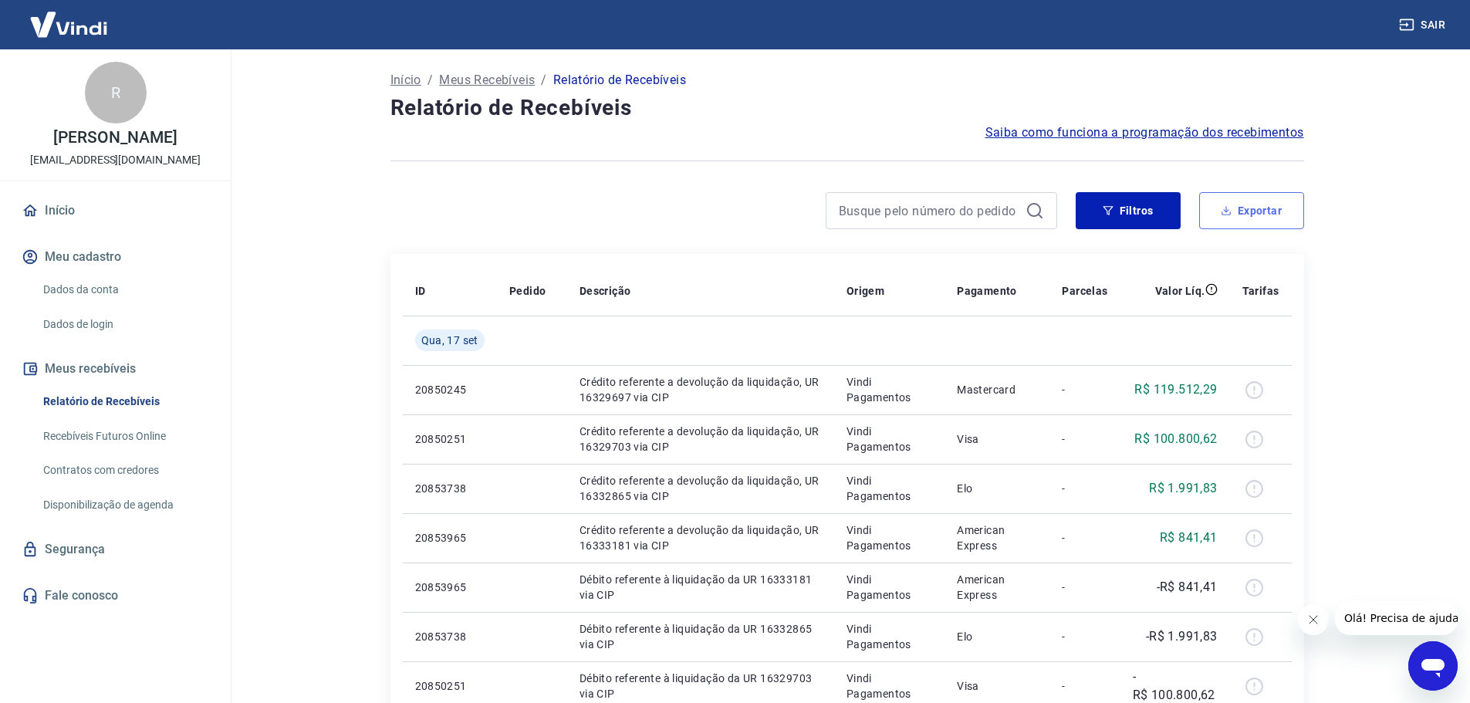
click at [1252, 211] on button "Exportar" at bounding box center [1252, 210] width 105 height 37
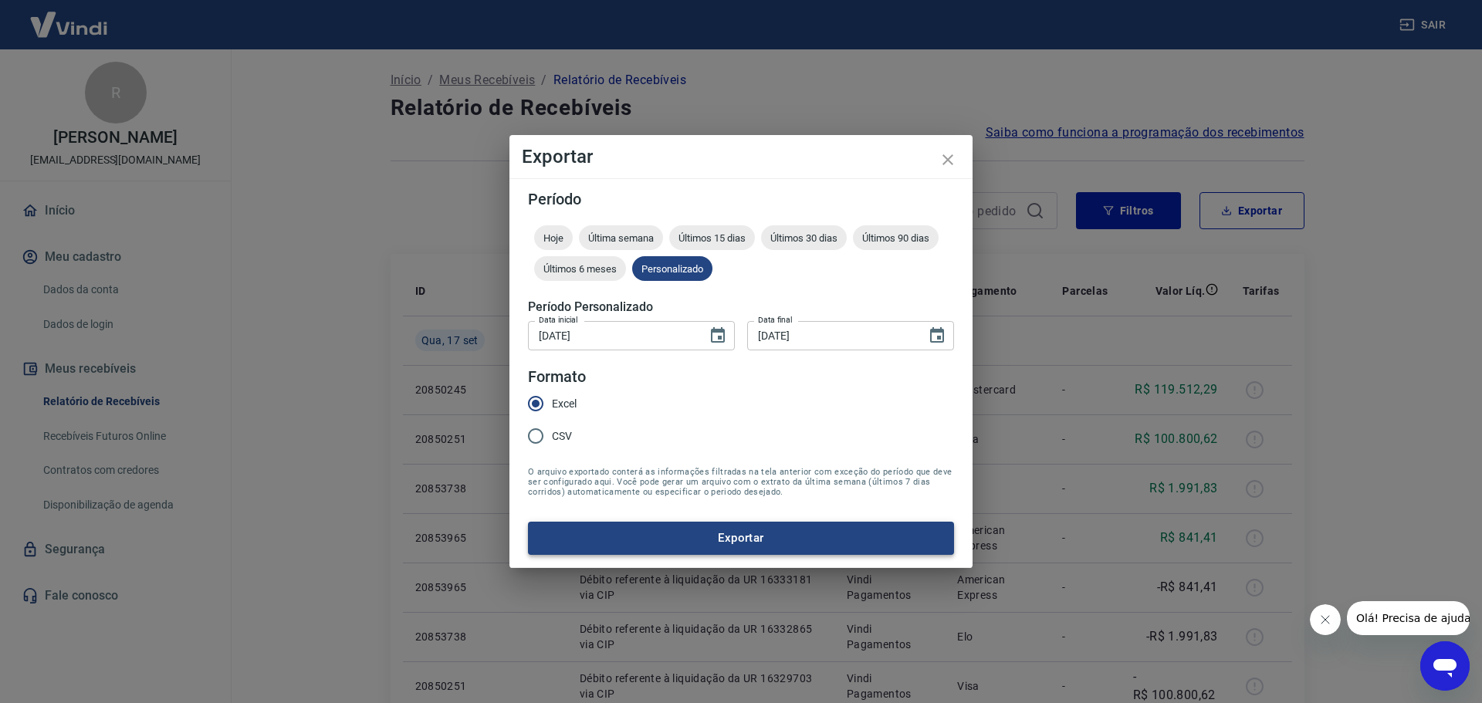
click at [779, 543] on button "Exportar" at bounding box center [741, 538] width 426 height 32
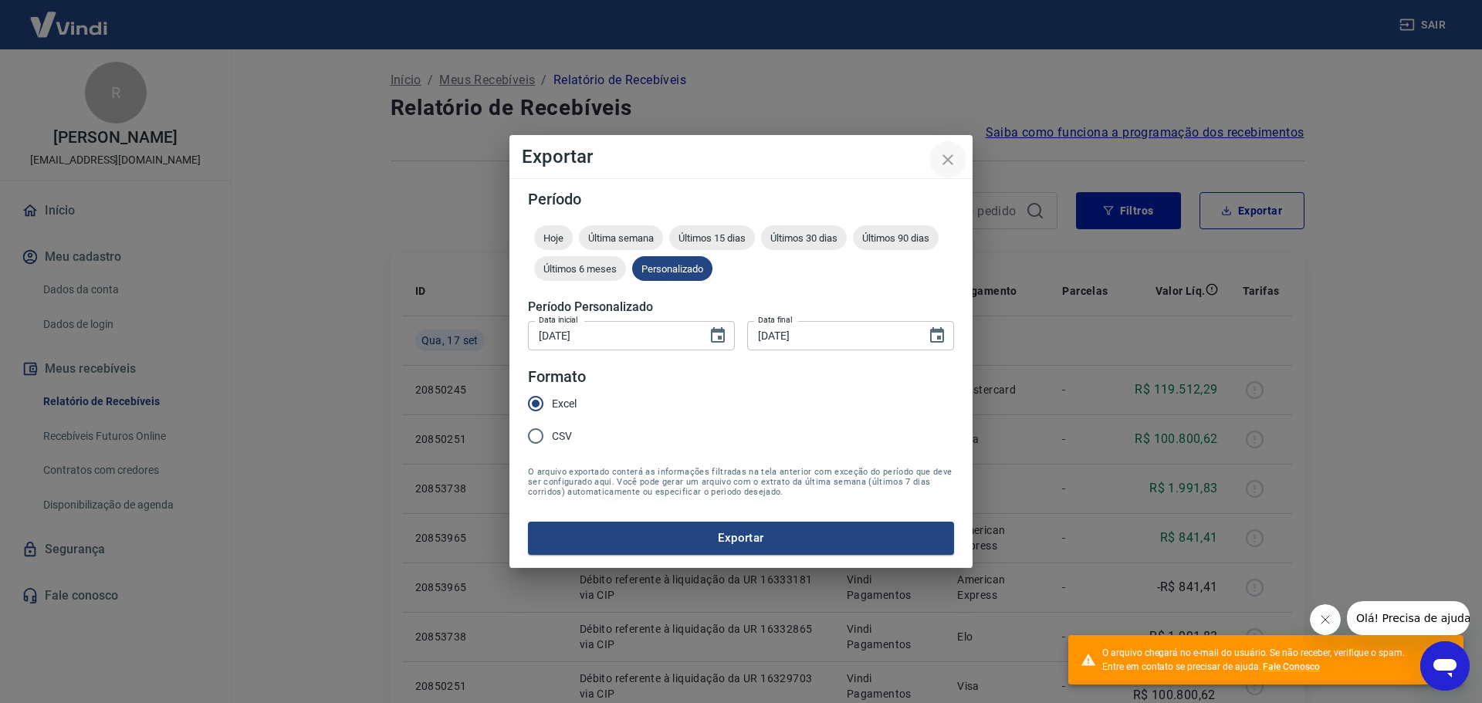
click at [946, 161] on icon "close" at bounding box center [948, 160] width 19 height 19
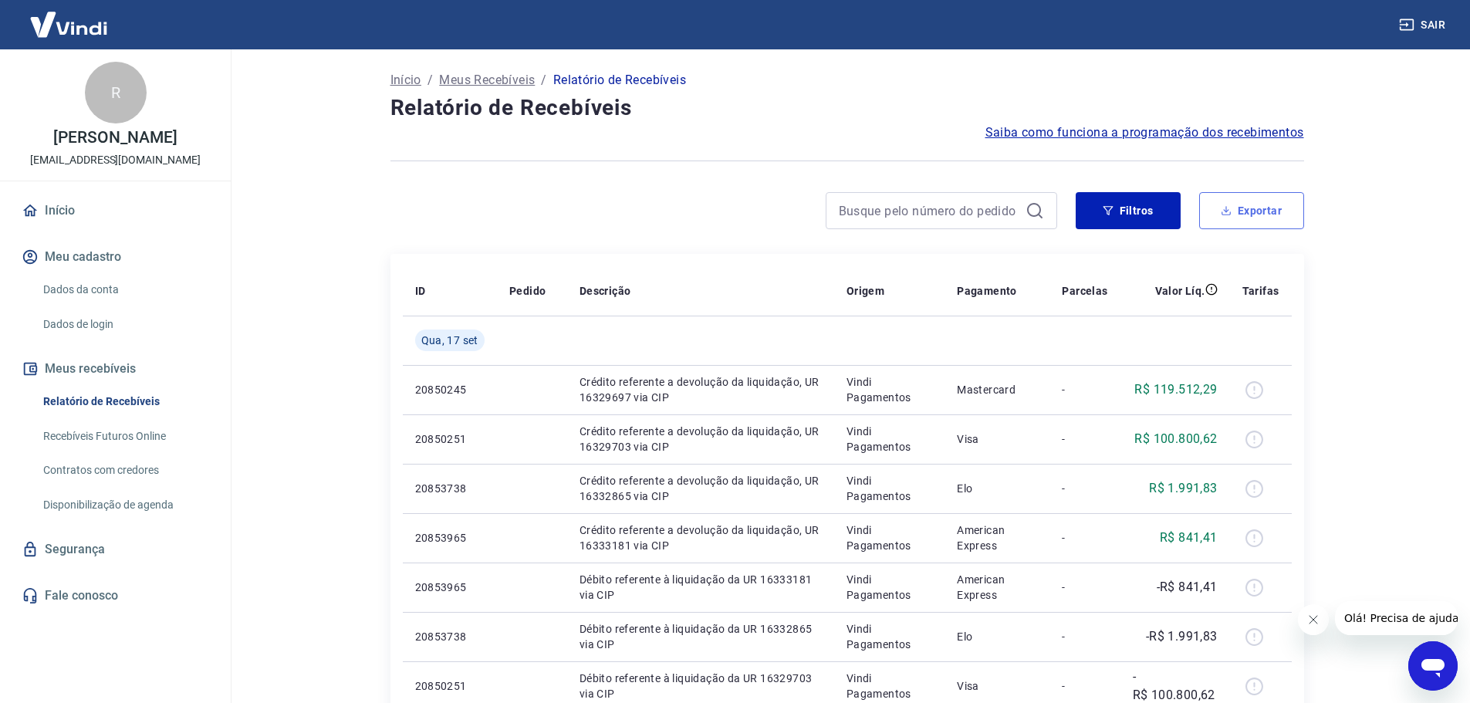
click at [1253, 210] on button "Exportar" at bounding box center [1252, 210] width 105 height 37
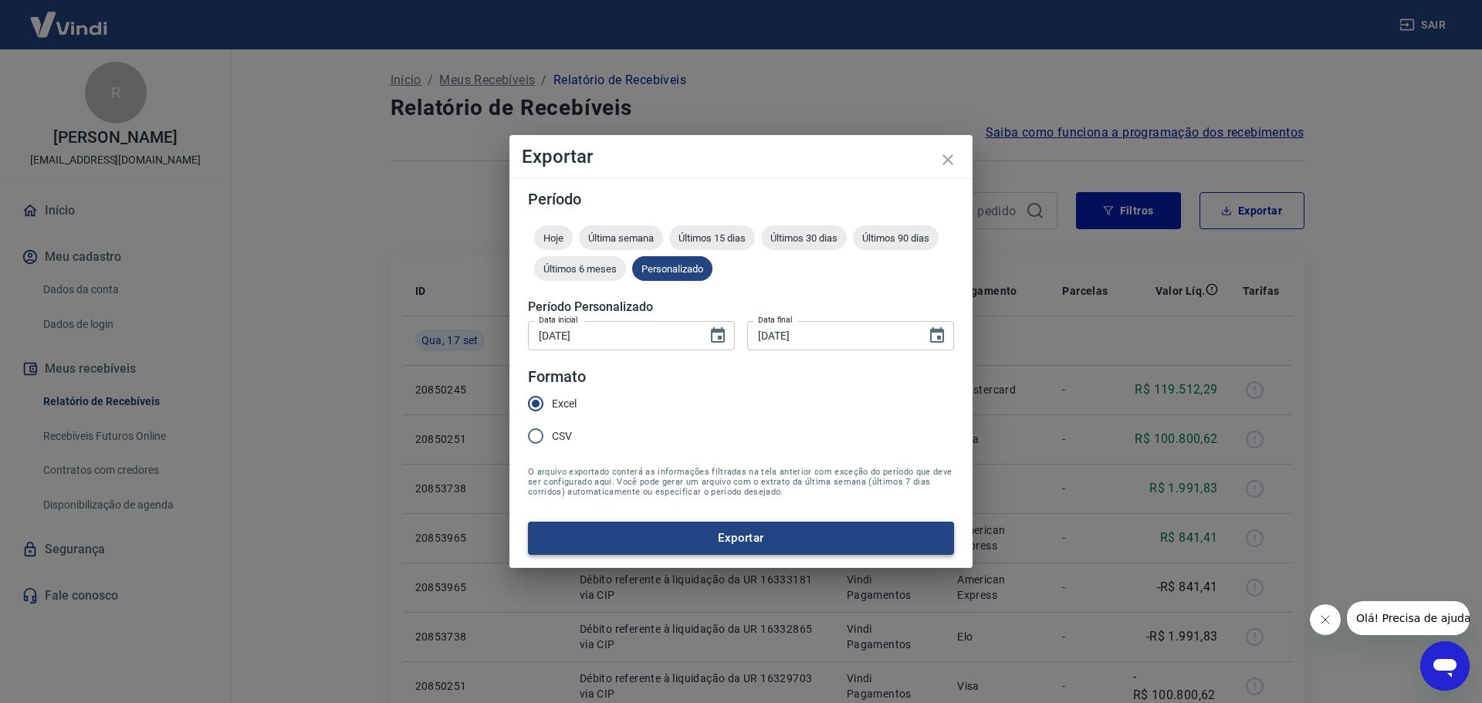
click at [709, 540] on button "Exportar" at bounding box center [741, 538] width 426 height 32
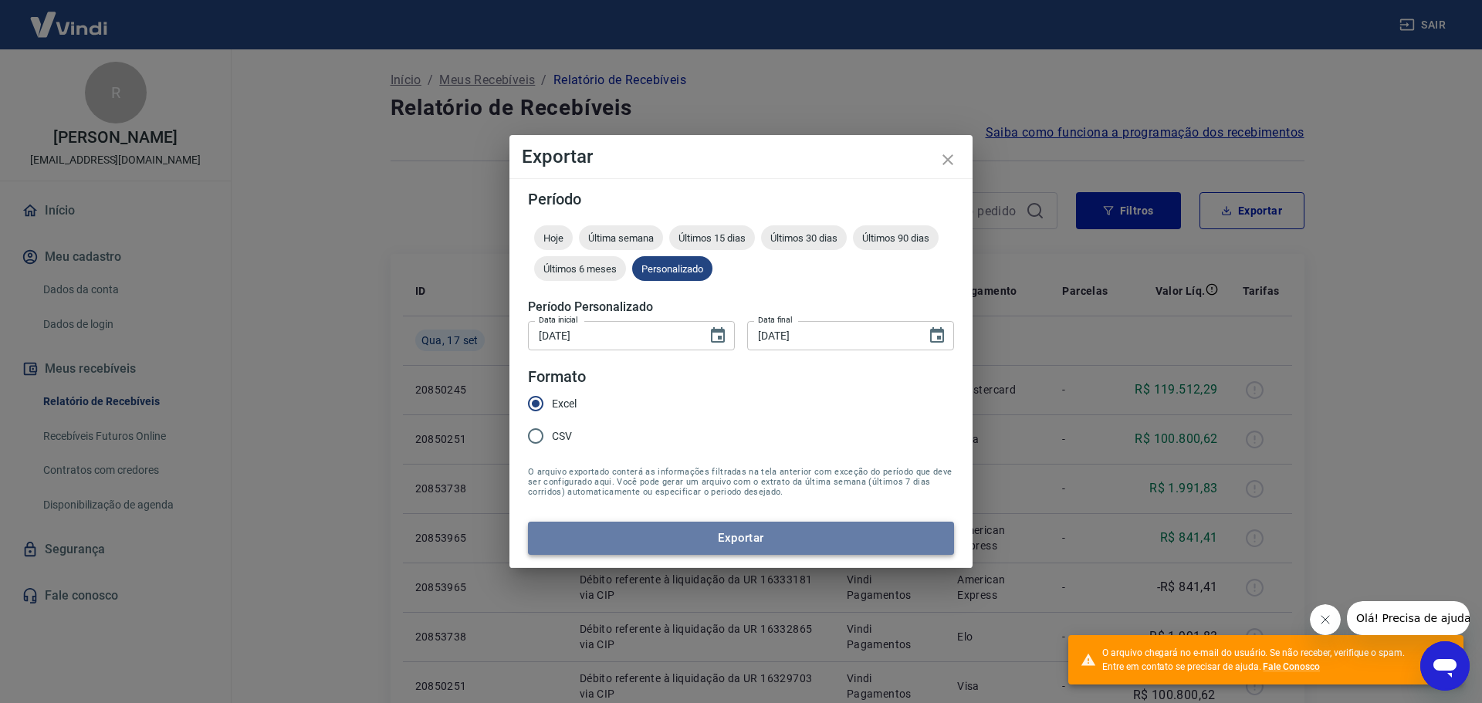
click at [765, 544] on button "Exportar" at bounding box center [741, 538] width 426 height 32
click at [760, 533] on button "Exportar" at bounding box center [741, 538] width 426 height 32
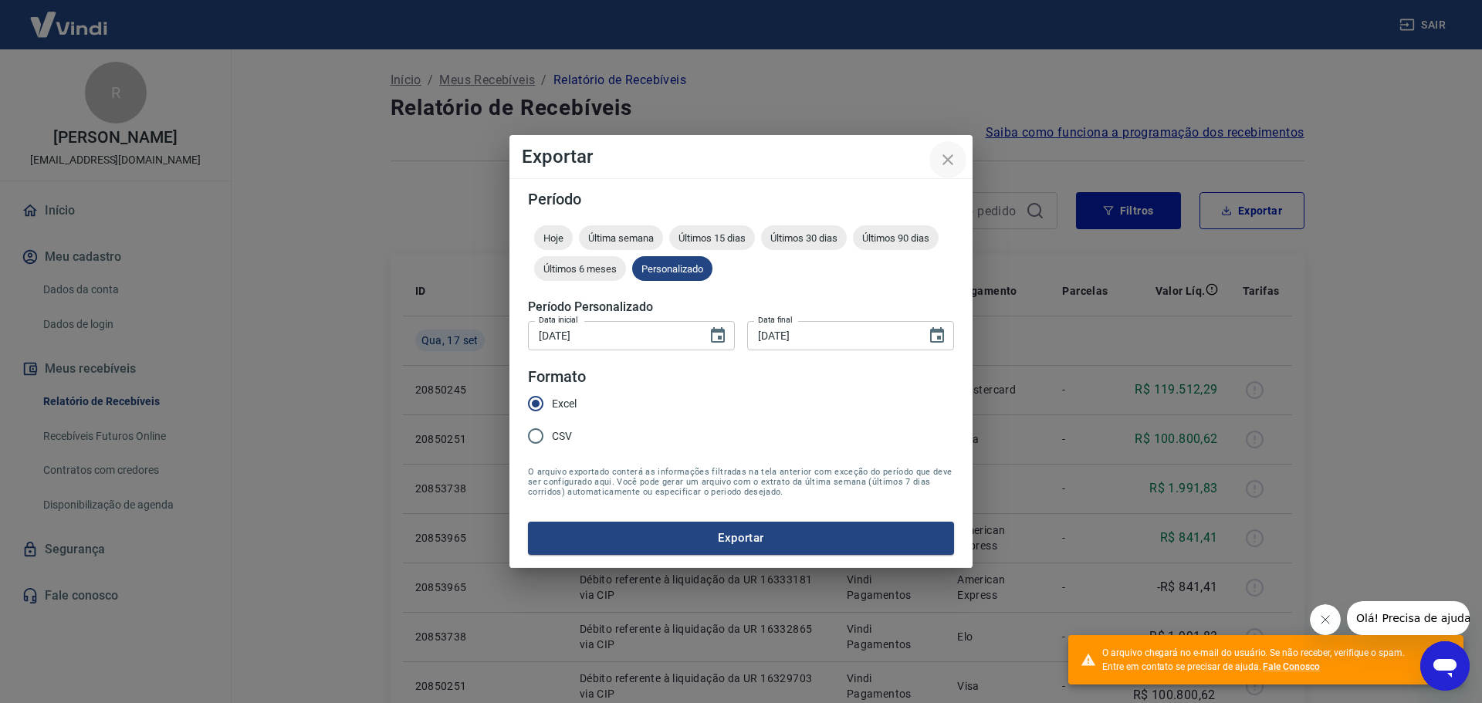
click at [951, 162] on icon "close" at bounding box center [948, 160] width 19 height 19
